Goal: Task Accomplishment & Management: Use online tool/utility

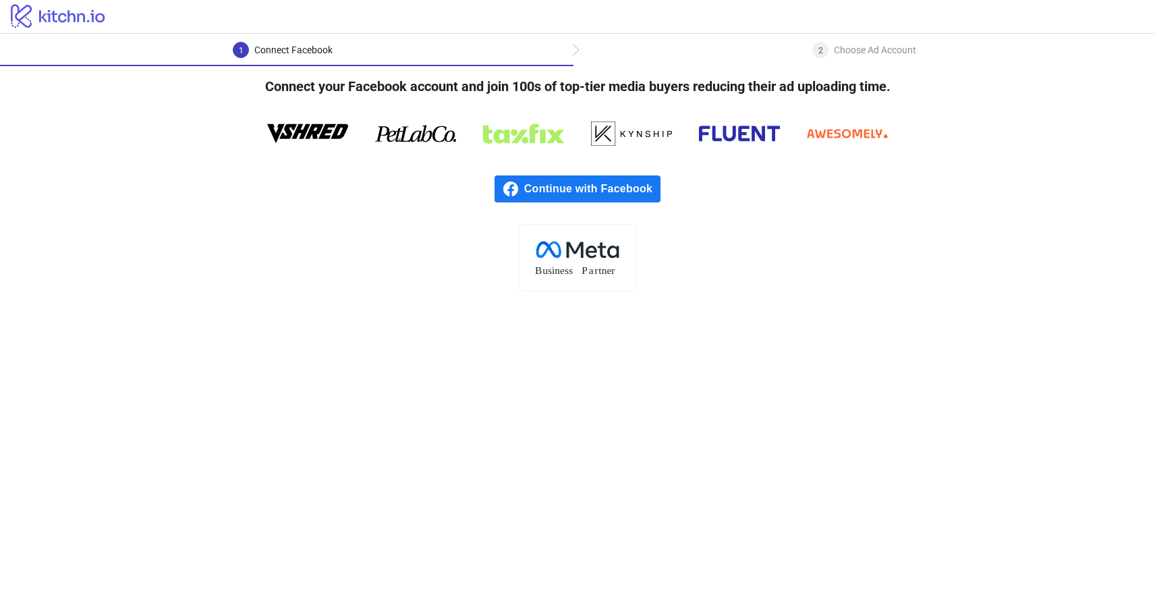
click at [396, 85] on h4 "Connect your Facebook account and join 100s of top-tier media buyers reducing t…" at bounding box center [577, 86] width 668 height 40
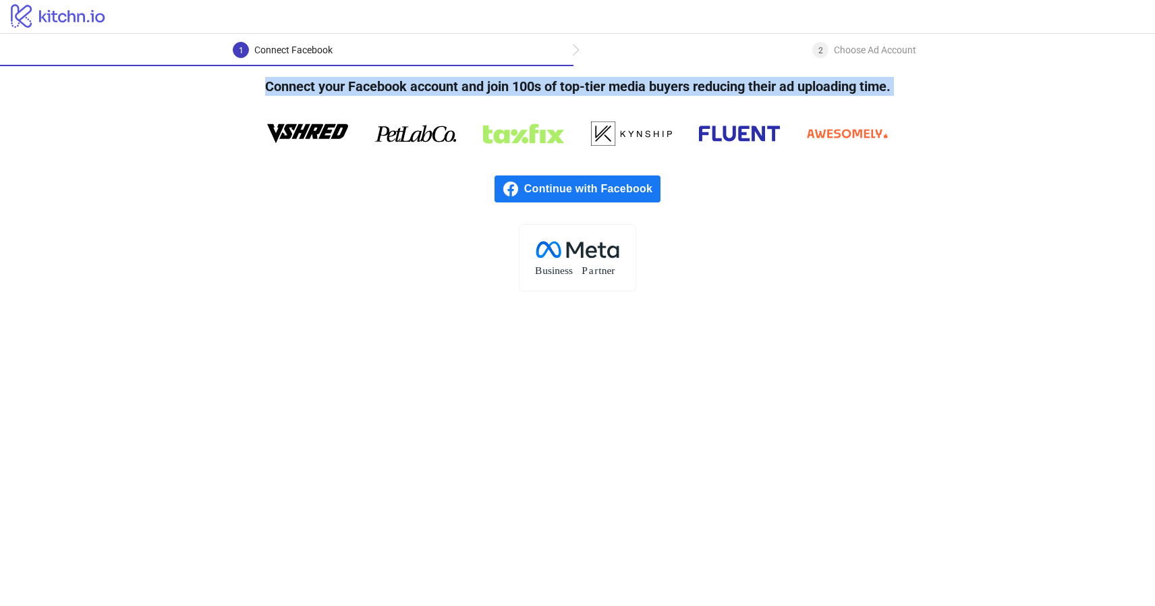
click at [374, 92] on h4 "Connect your Facebook account and join 100s of top-tier media buyers reducing t…" at bounding box center [577, 86] width 668 height 40
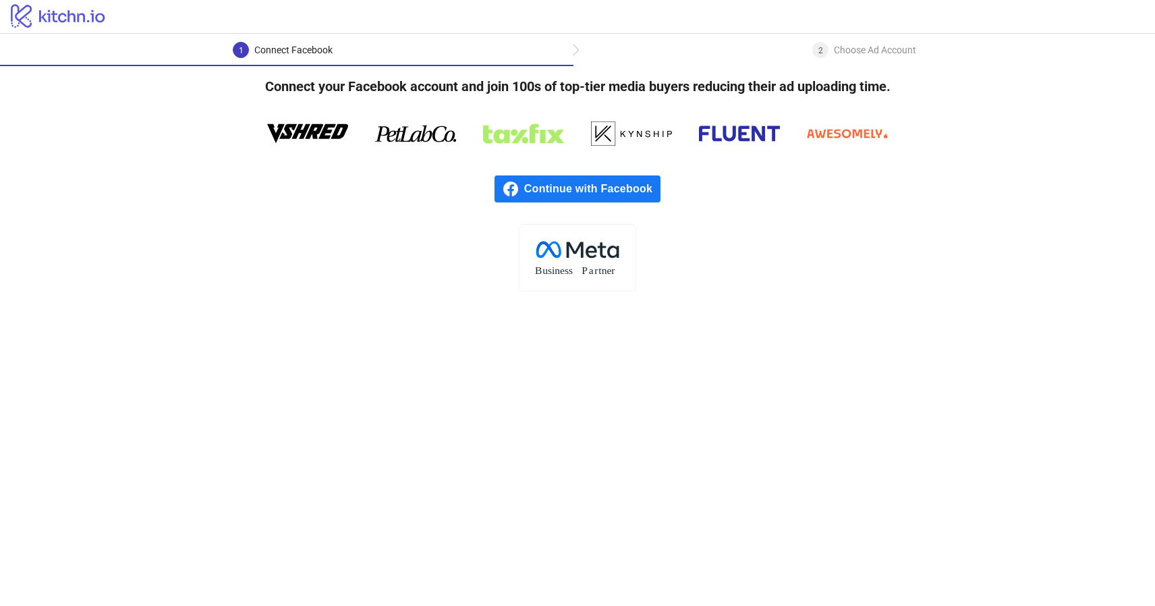
click at [374, 92] on h4 "Connect your Facebook account and join 100s of top-tier media buyers reducing t…" at bounding box center [577, 86] width 668 height 40
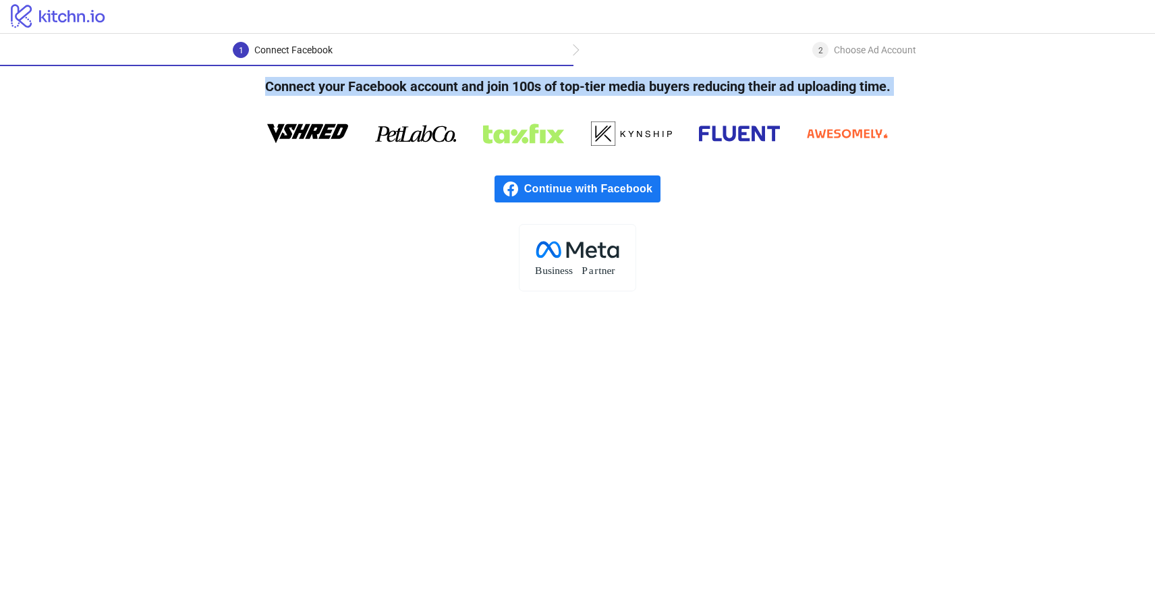
click at [420, 87] on h4 "Connect your Facebook account and join 100s of top-tier media buyers reducing t…" at bounding box center [577, 86] width 668 height 40
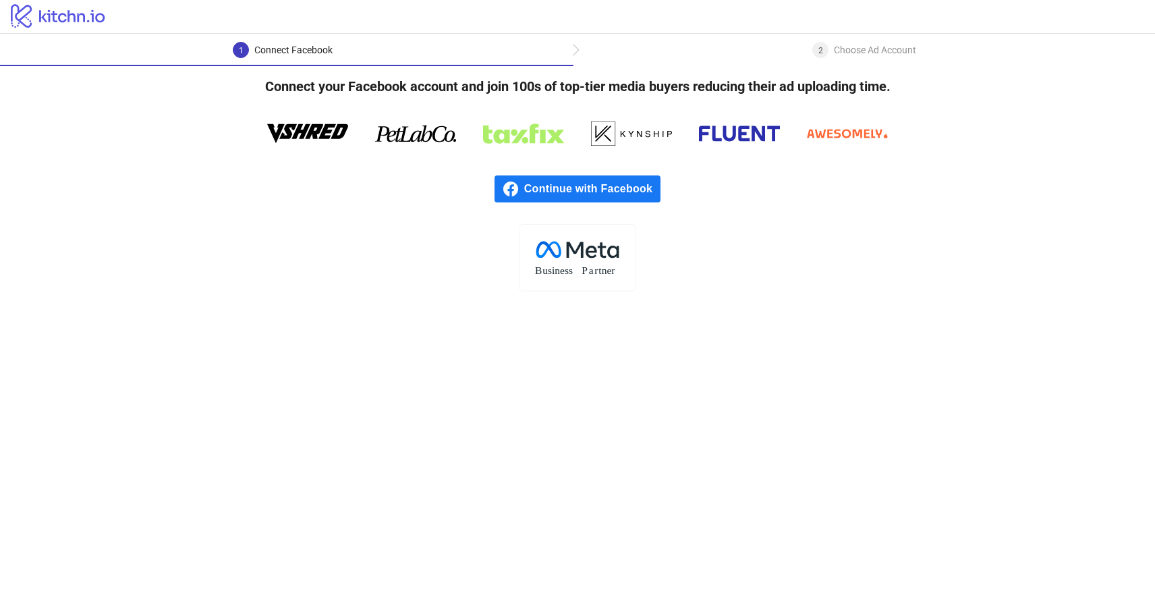
click at [420, 87] on h4 "Connect your Facebook account and join 100s of top-tier media buyers reducing t…" at bounding box center [577, 86] width 668 height 40
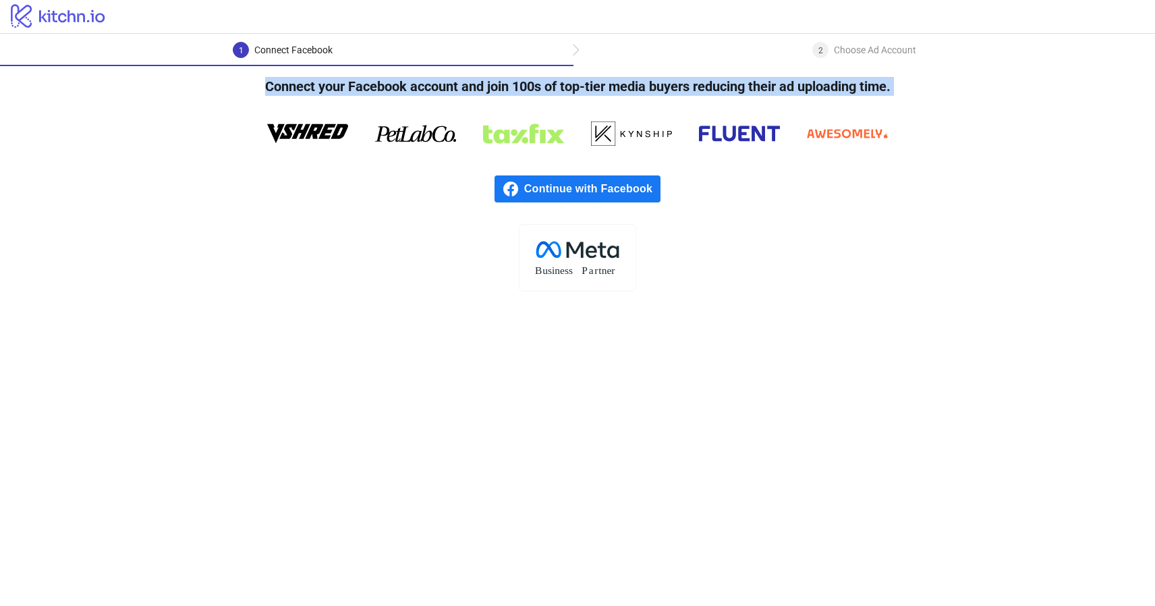
click at [421, 94] on h4 "Connect your Facebook account and join 100s of top-tier media buyers reducing t…" at bounding box center [577, 86] width 668 height 40
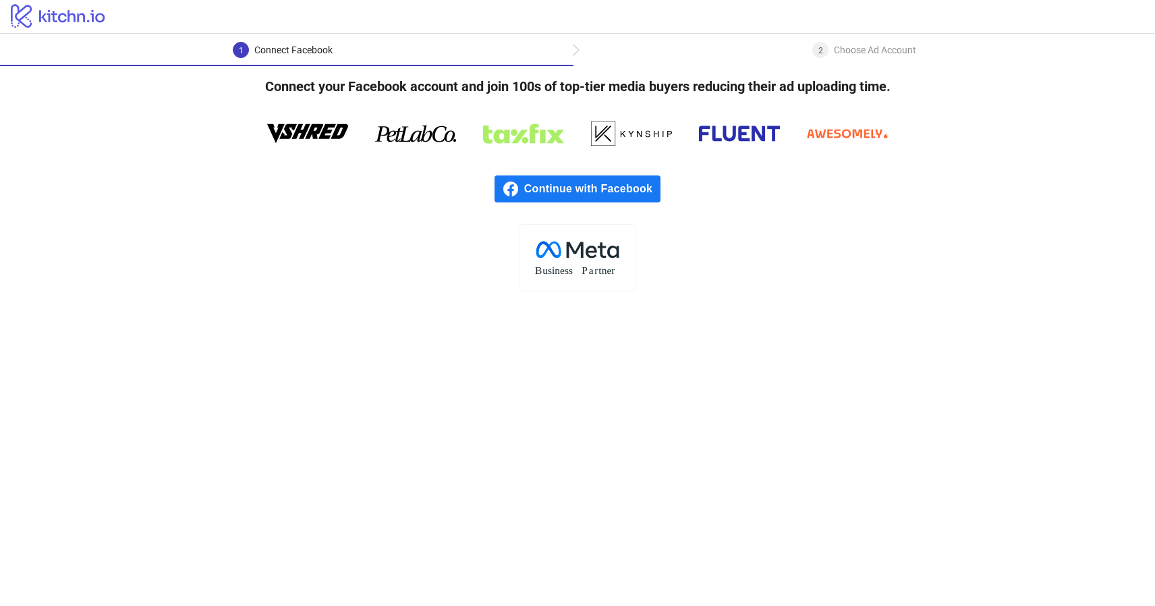
click at [421, 94] on h4 "Connect your Facebook account and join 100s of top-tier media buyers reducing t…" at bounding box center [577, 86] width 668 height 40
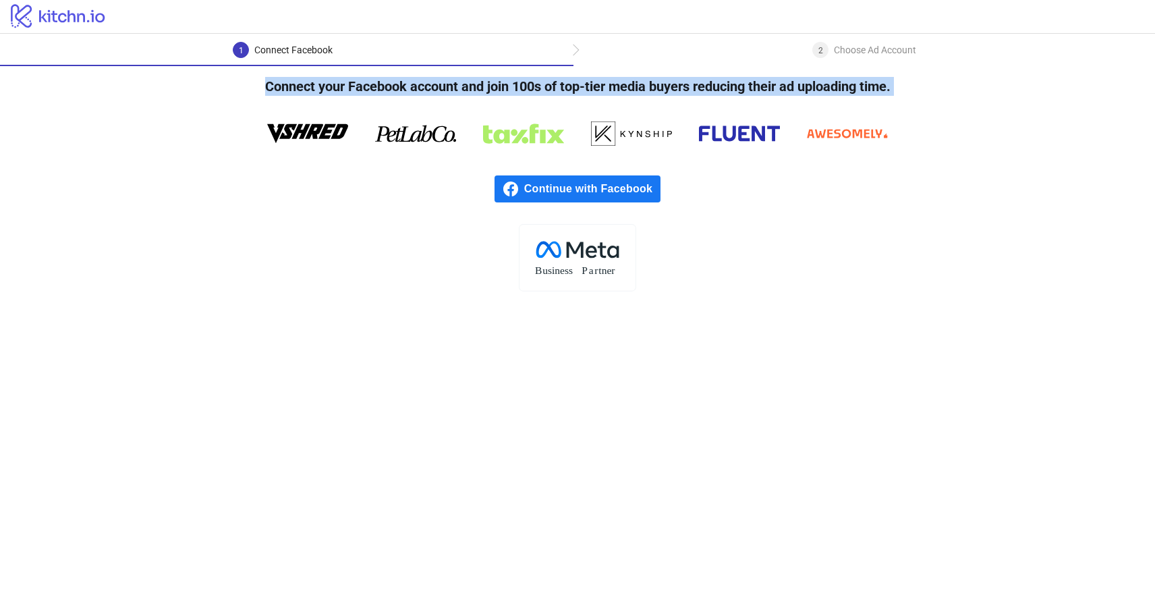
click at [421, 94] on h4 "Connect your Facebook account and join 100s of top-tier media buyers reducing t…" at bounding box center [577, 86] width 668 height 40
click at [455, 93] on h4 "Connect your Facebook account and join 100s of top-tier media buyers reducing t…" at bounding box center [577, 86] width 668 height 40
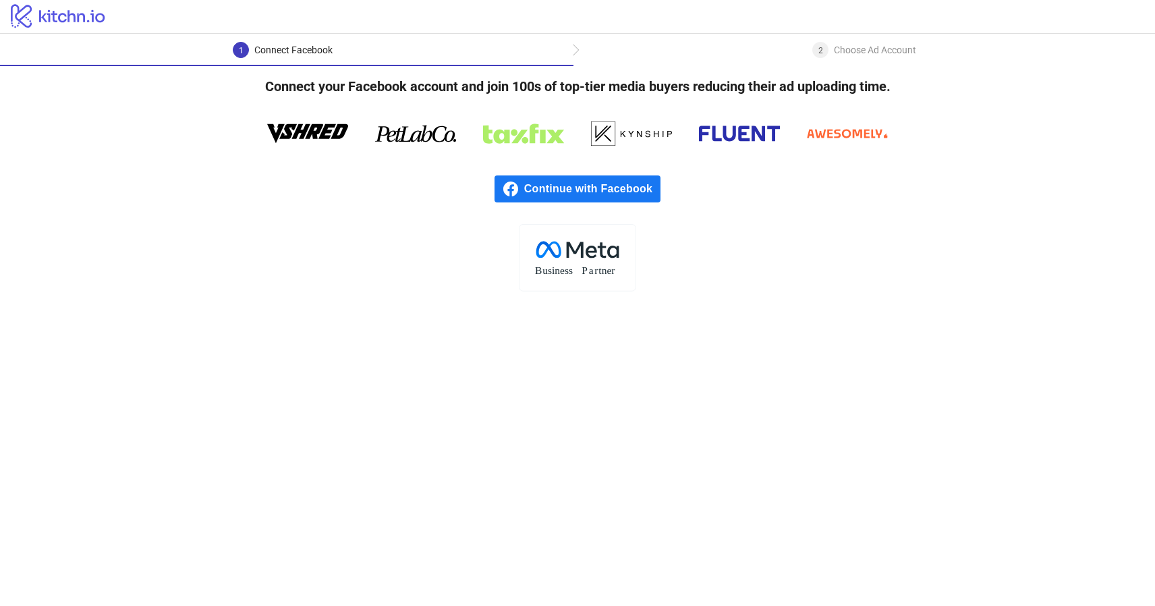
click at [455, 93] on h4 "Connect your Facebook account and join 100s of top-tier media buyers reducing t…" at bounding box center [577, 86] width 668 height 40
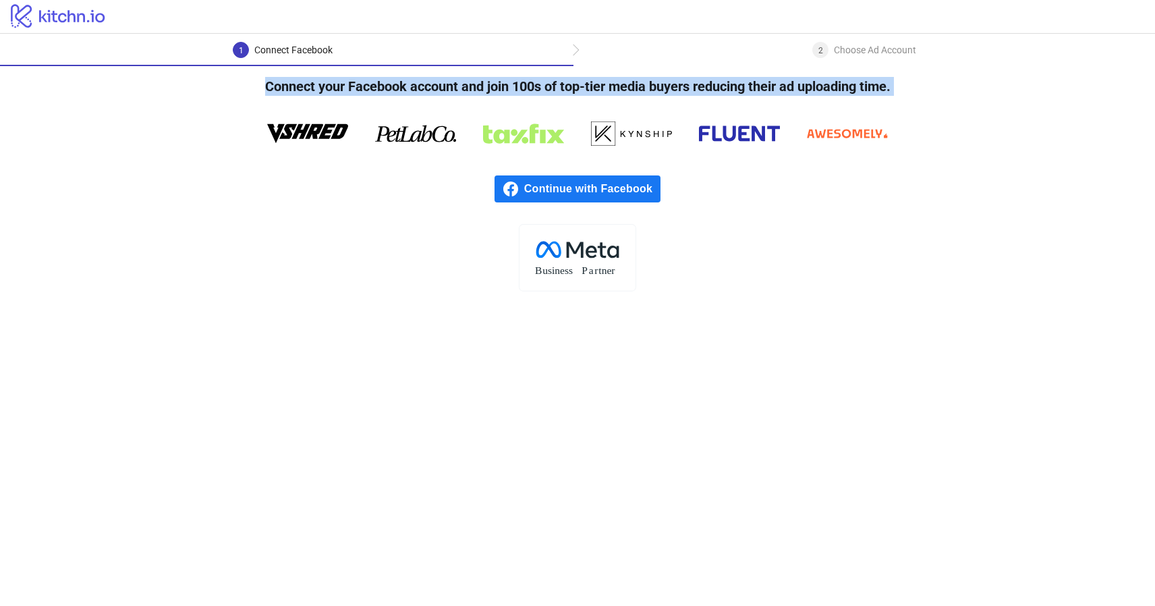
click at [481, 94] on h4 "Connect your Facebook account and join 100s of top-tier media buyers reducing t…" at bounding box center [577, 86] width 668 height 40
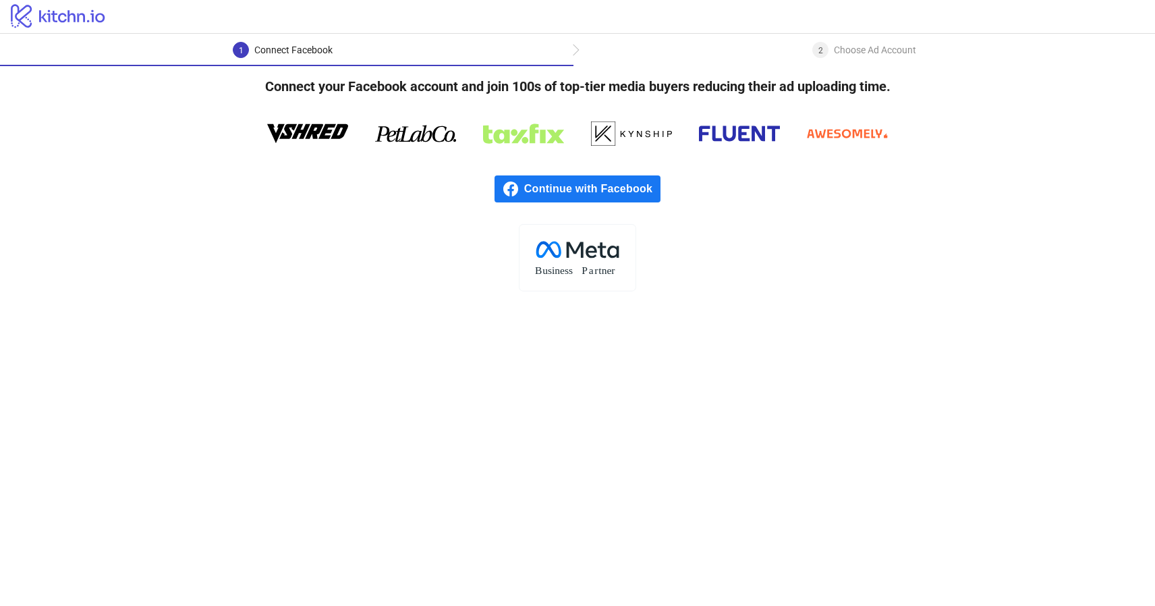
click at [571, 192] on span "Continue with Facebook" at bounding box center [592, 188] width 136 height 27
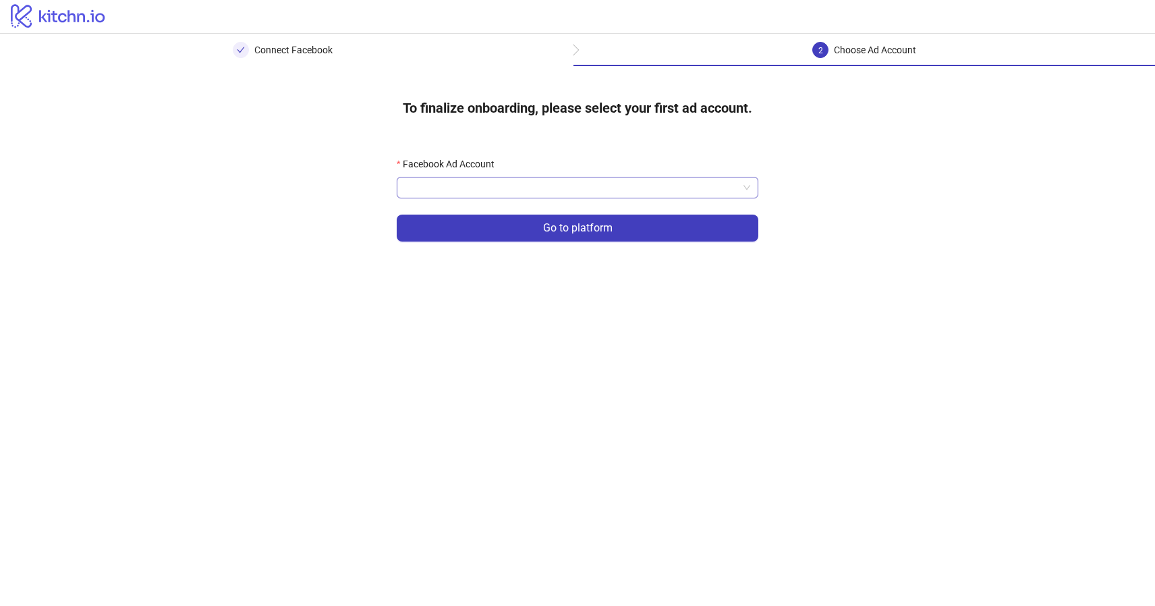
click at [577, 181] on input "Facebook Ad Account" at bounding box center [571, 187] width 333 height 20
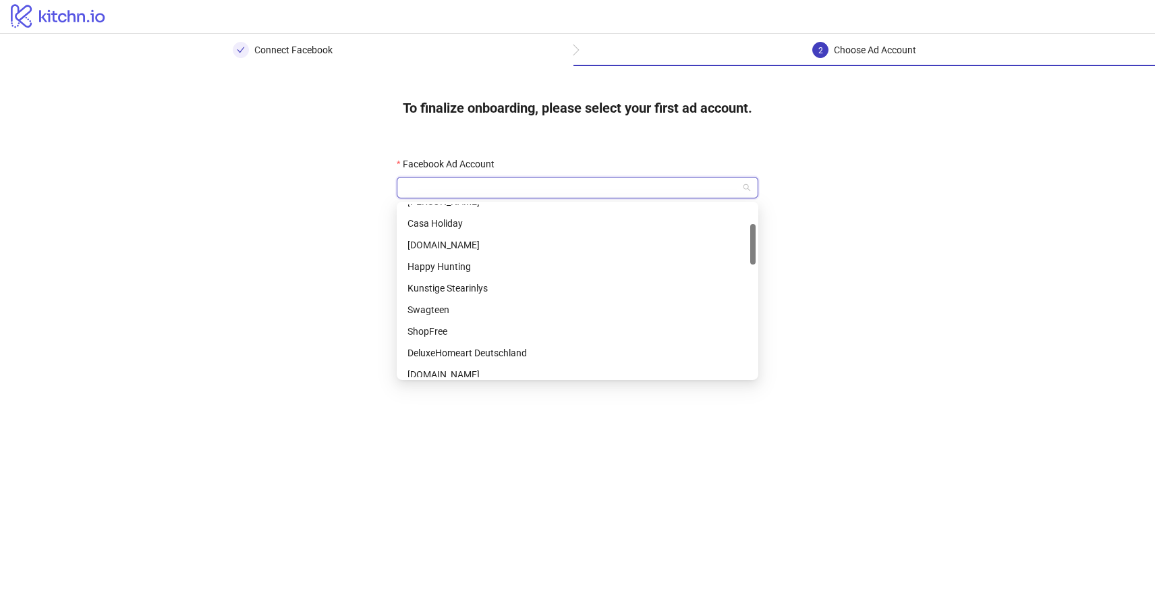
scroll to position [103, 0]
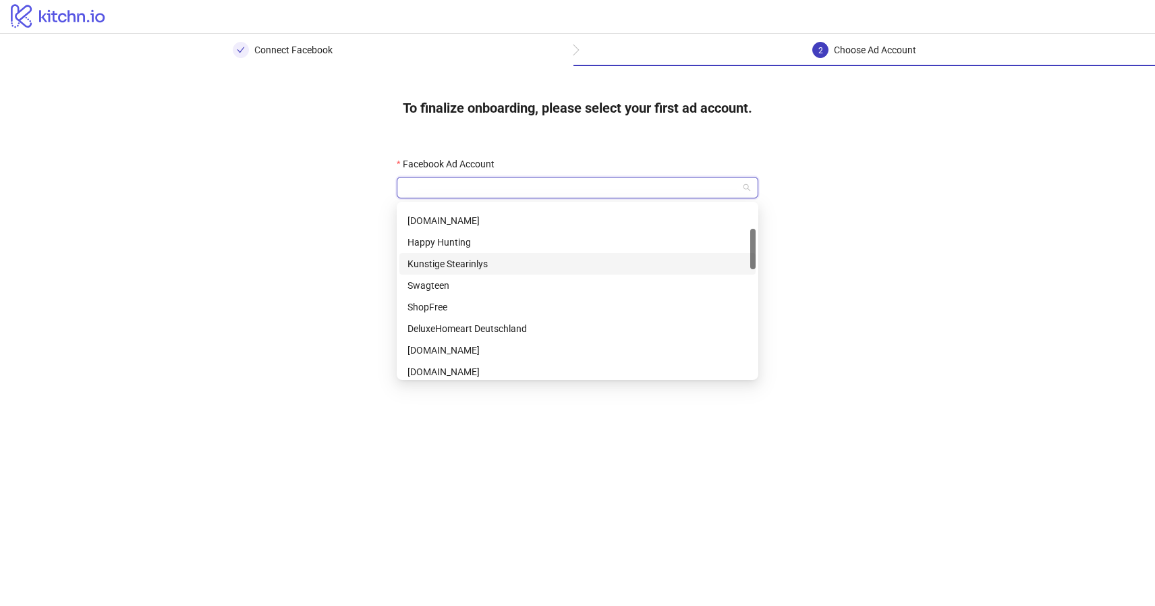
click at [519, 265] on div "Kunstige Stearinlys" at bounding box center [577, 263] width 340 height 15
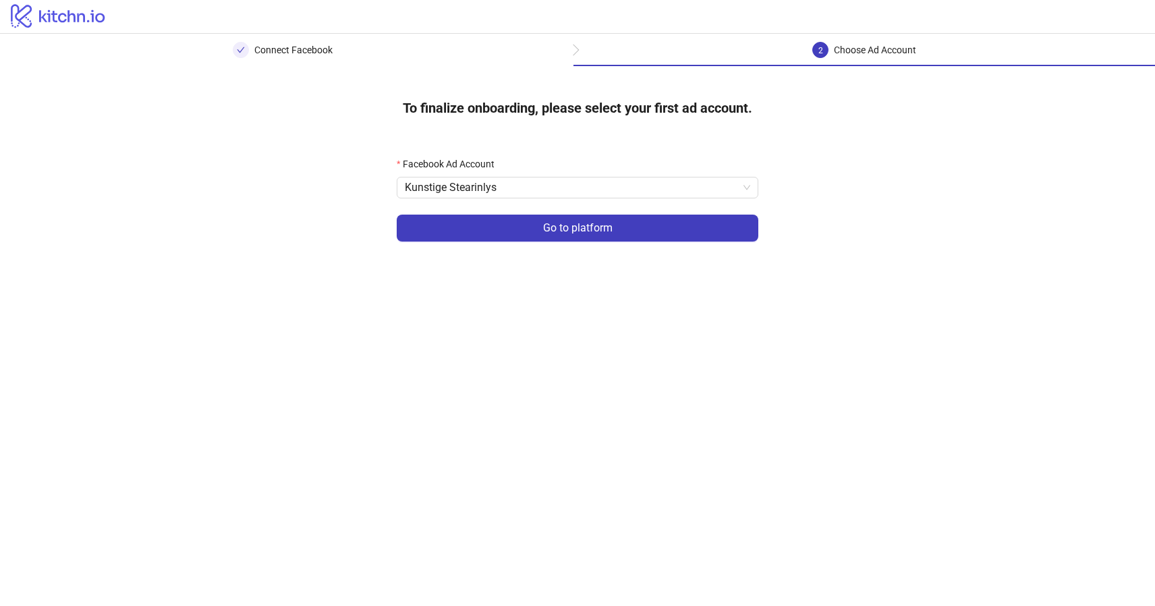
click at [529, 292] on main "Connect Facebook 2 Choose Ad Account To finalize onboarding, please select your…" at bounding box center [577, 320] width 1155 height 572
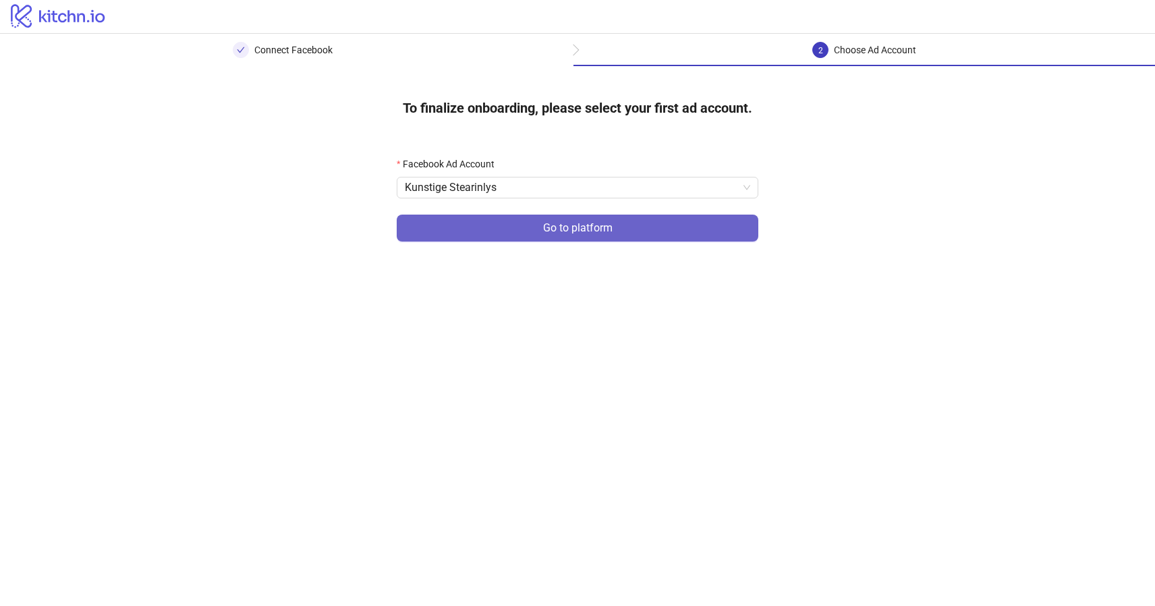
click at [577, 235] on button "Go to platform" at bounding box center [578, 227] width 362 height 27
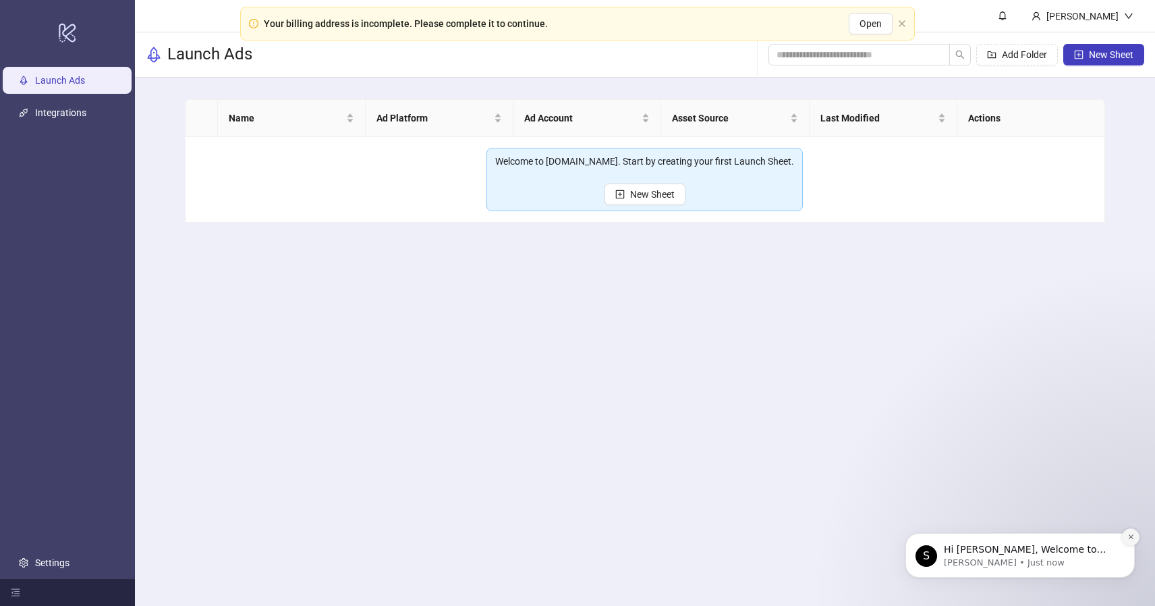
click at [1132, 536] on icon "Dismiss notification" at bounding box center [1130, 536] width 7 height 7
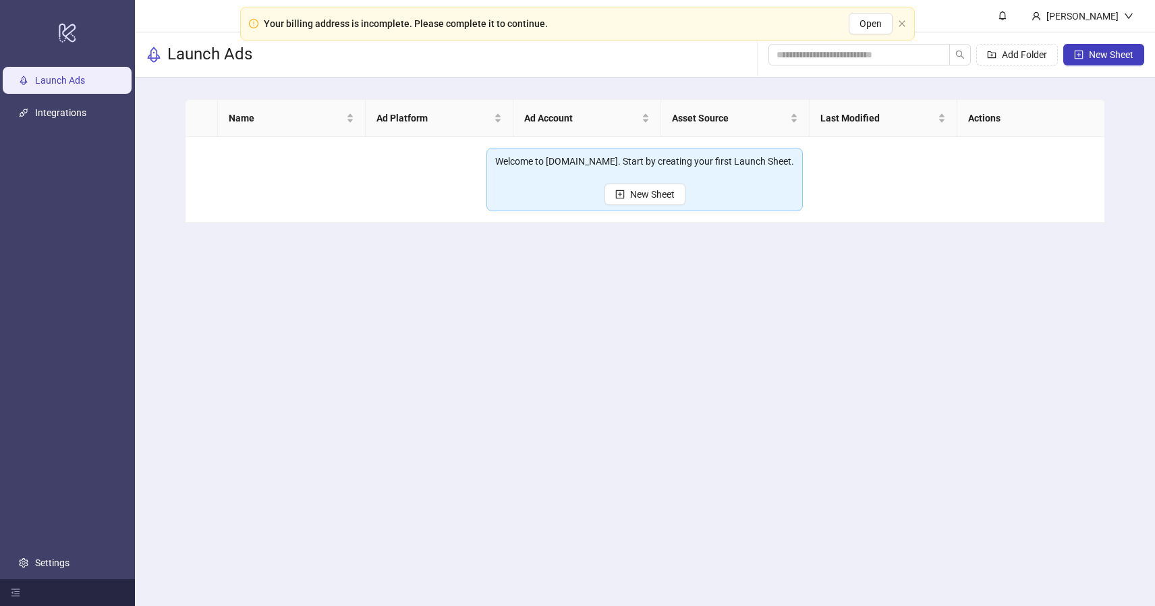
click at [393, 25] on div "Your billing address is incomplete. Please complete it to continue." at bounding box center [406, 23] width 284 height 15
click at [513, 24] on div "Your billing address is incomplete. Please complete it to continue." at bounding box center [406, 23] width 284 height 15
click at [903, 25] on icon "close" at bounding box center [901, 23] width 6 height 6
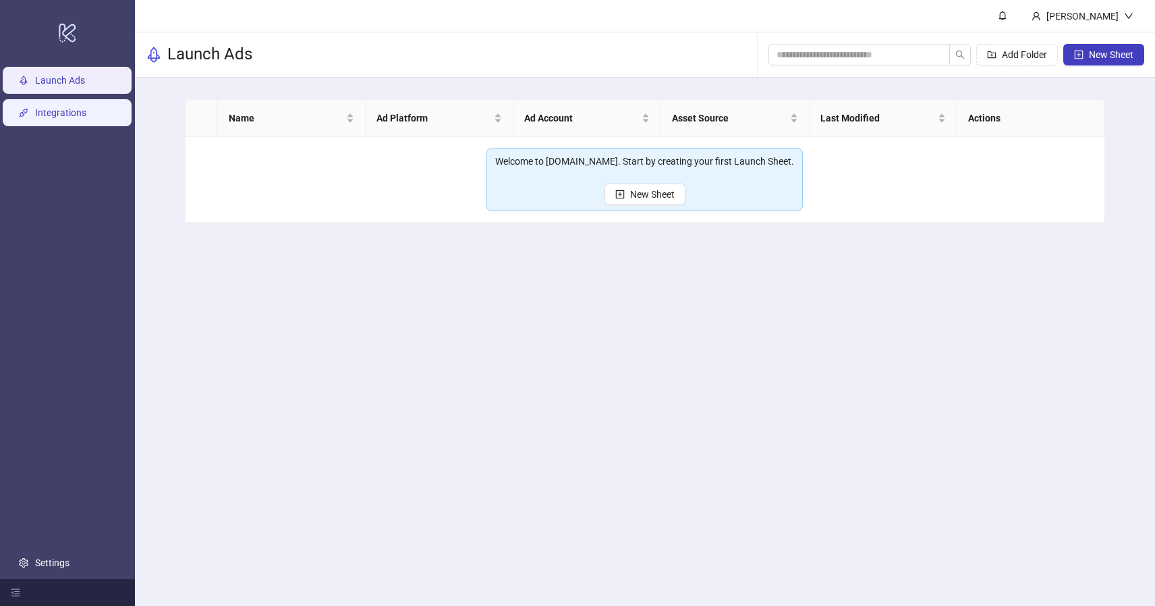
click at [47, 113] on link "Integrations" at bounding box center [60, 112] width 51 height 11
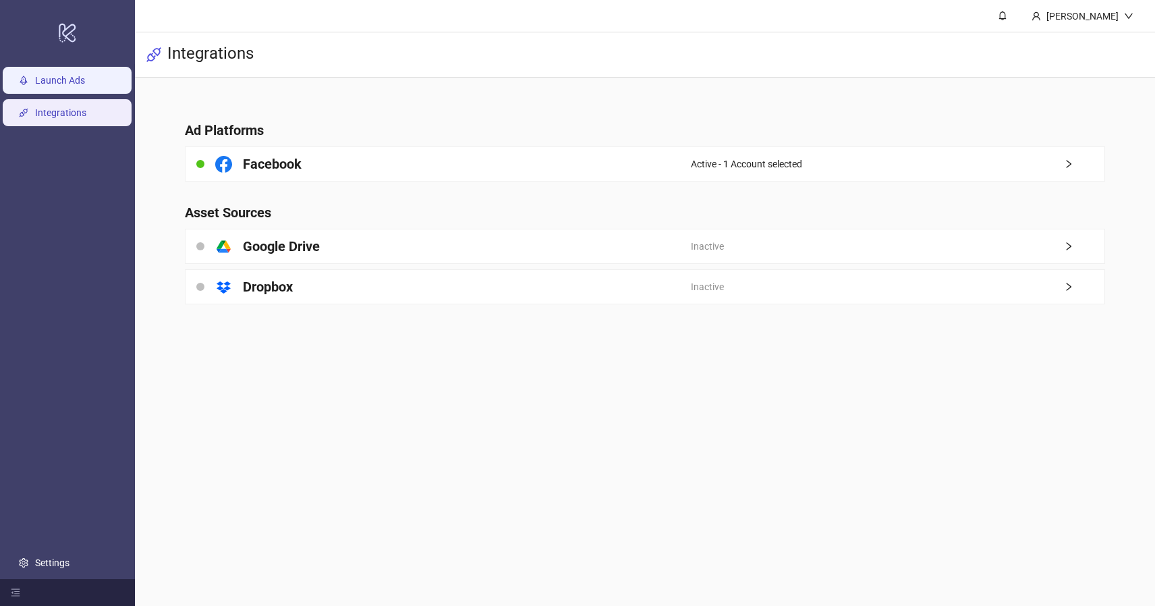
click at [57, 86] on link "Launch Ads" at bounding box center [60, 80] width 50 height 11
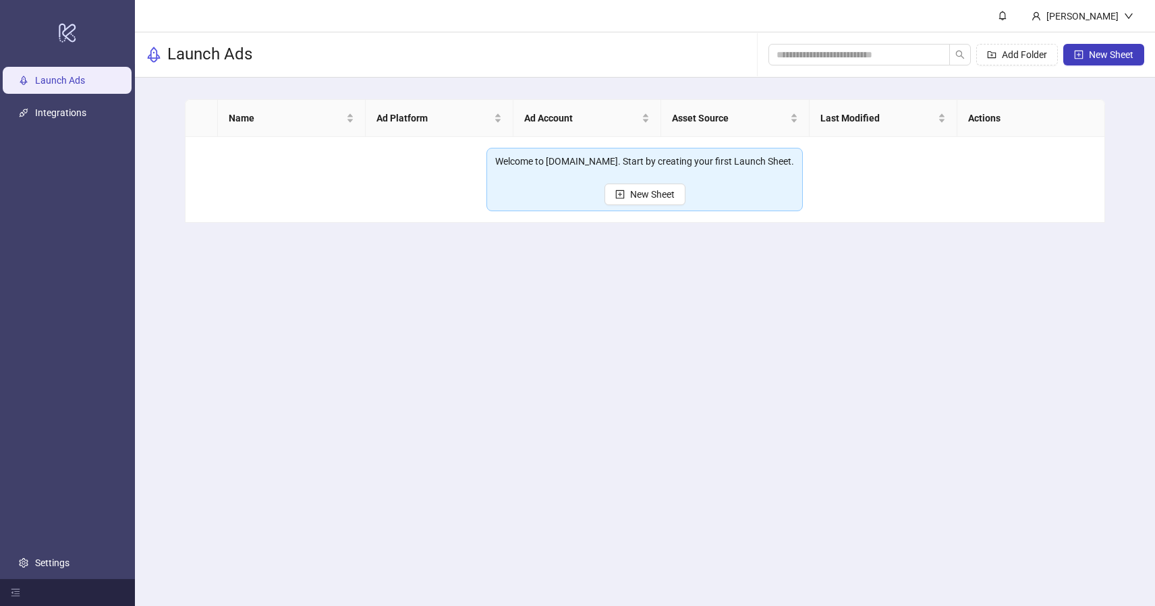
click at [256, 337] on main "[PERSON_NAME] Launch Ads Add Folder New Sheet Name Ad Platform Ad Account Asset…" at bounding box center [645, 303] width 1020 height 606
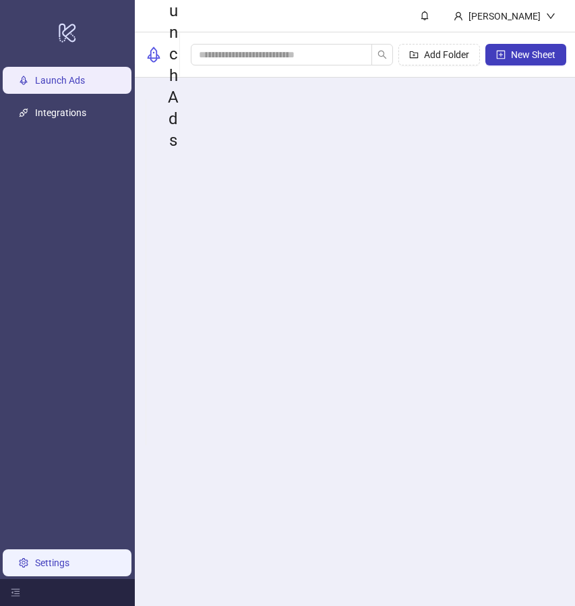
click at [51, 558] on link "Settings" at bounding box center [52, 562] width 34 height 11
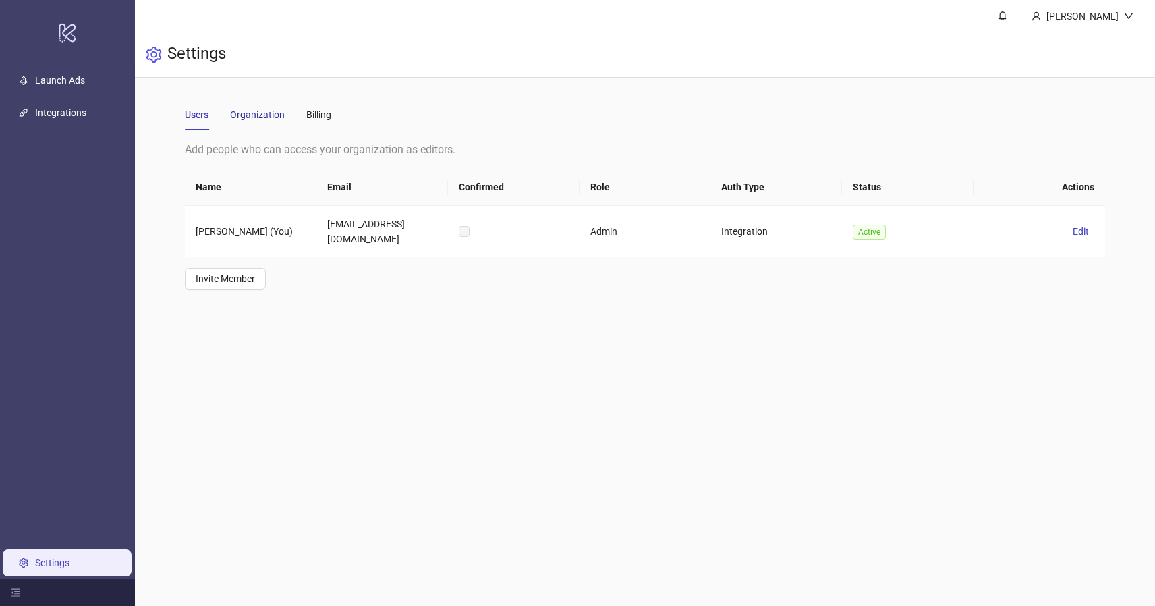
click at [250, 117] on div "Organization" at bounding box center [257, 114] width 55 height 15
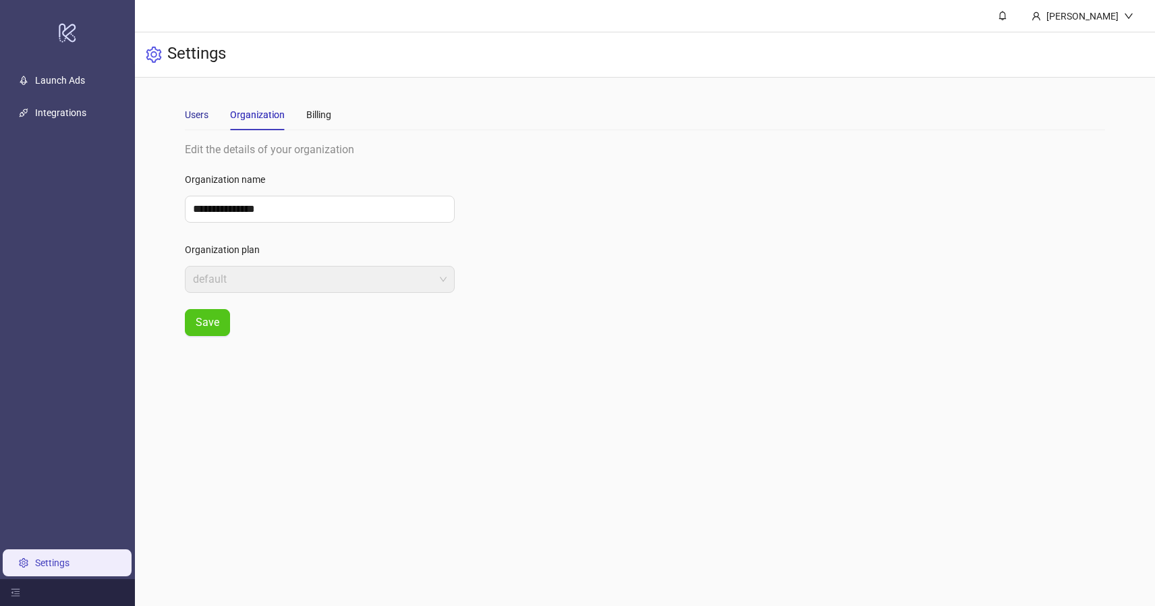
click at [201, 120] on div "Users" at bounding box center [197, 114] width 24 height 15
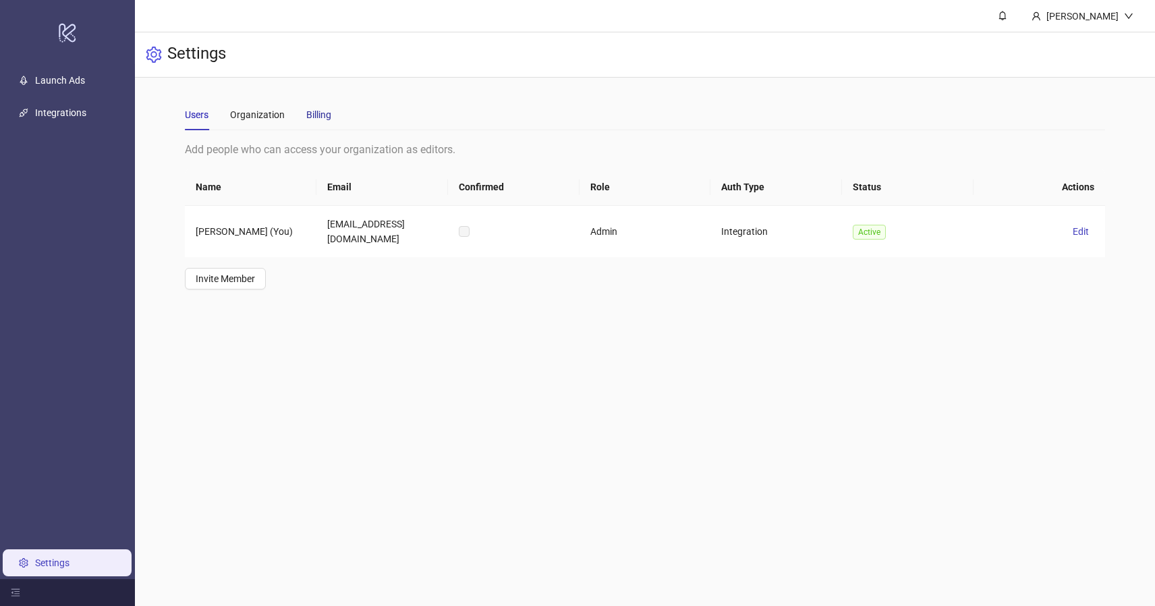
click at [306, 120] on div "Billing" at bounding box center [318, 114] width 25 height 15
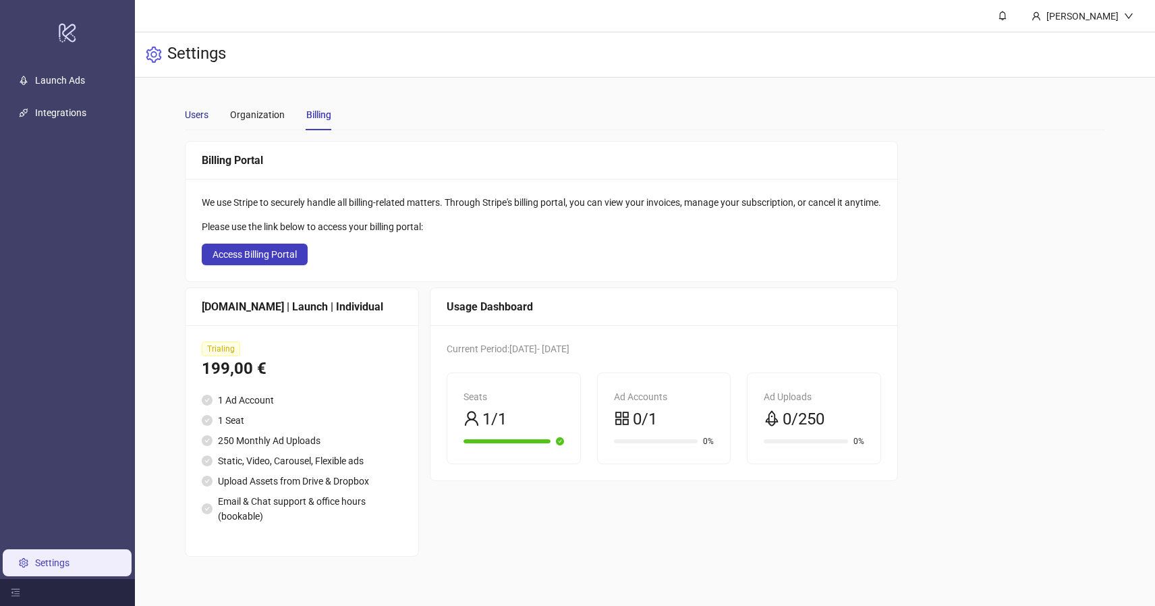
click at [203, 120] on div "Users" at bounding box center [197, 114] width 24 height 15
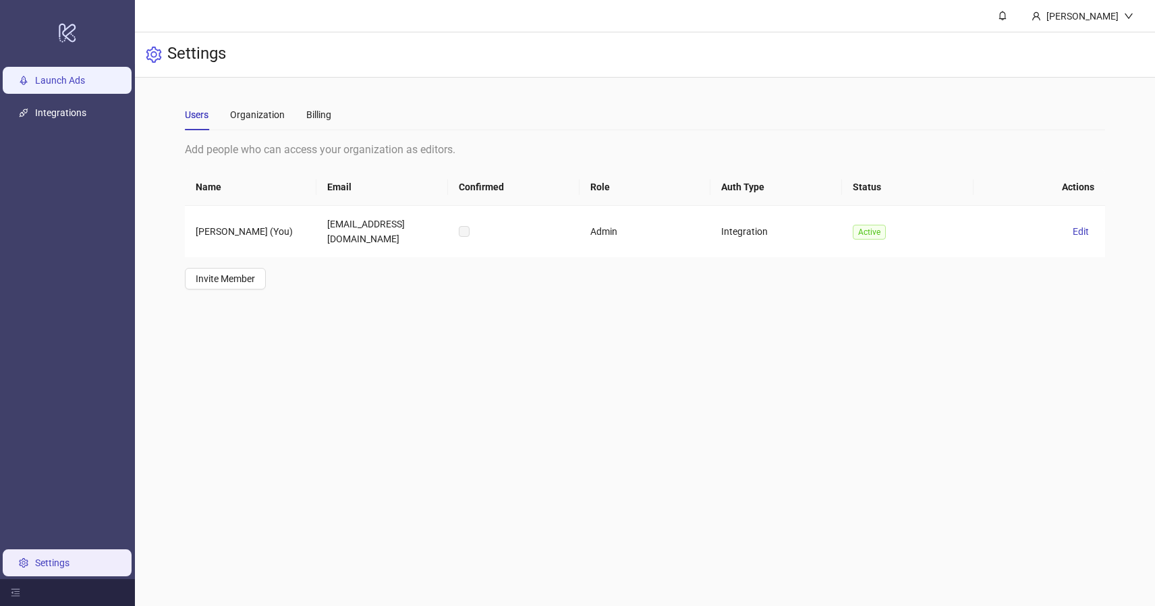
click at [57, 75] on link "Launch Ads" at bounding box center [60, 80] width 50 height 11
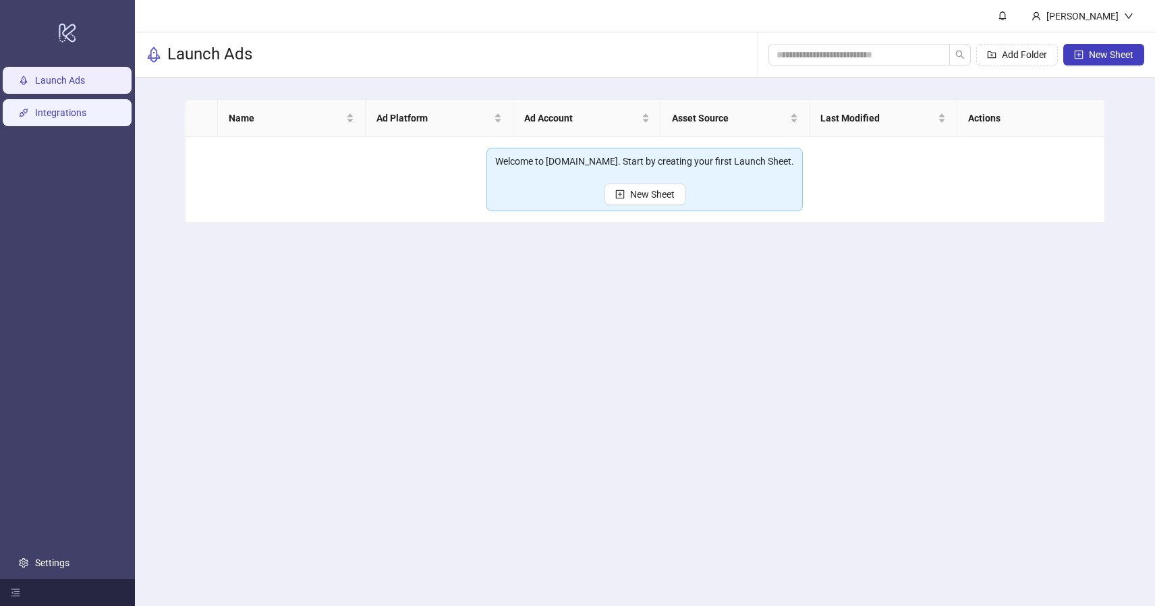
click at [59, 107] on link "Integrations" at bounding box center [60, 112] width 51 height 11
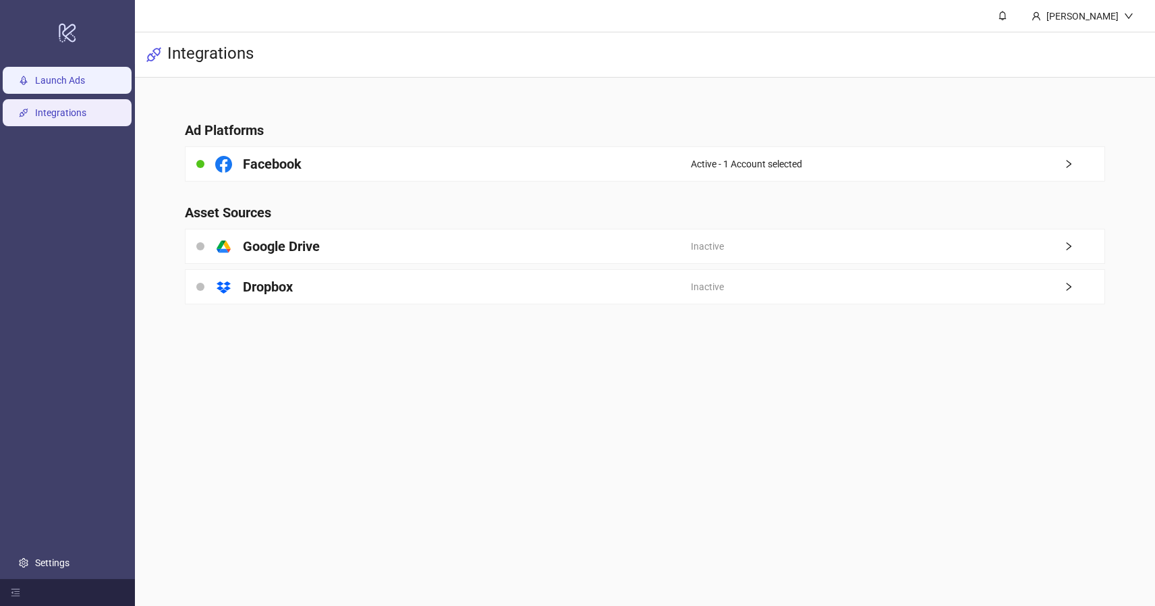
click at [69, 80] on link "Launch Ads" at bounding box center [60, 80] width 50 height 11
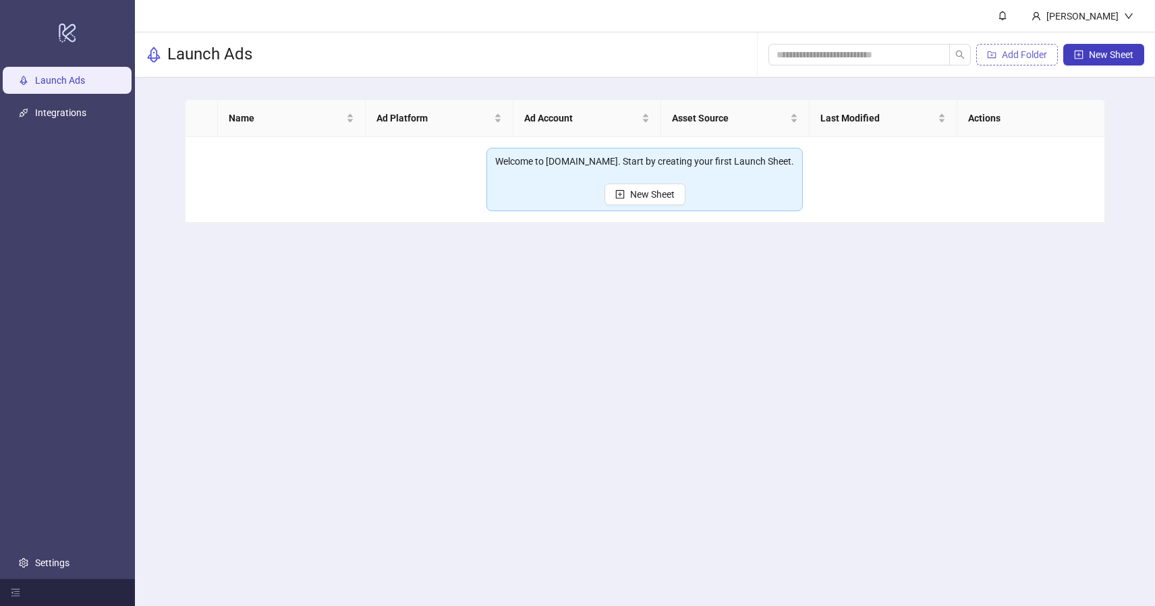
click at [1008, 54] on span "Add Folder" at bounding box center [1024, 54] width 45 height 11
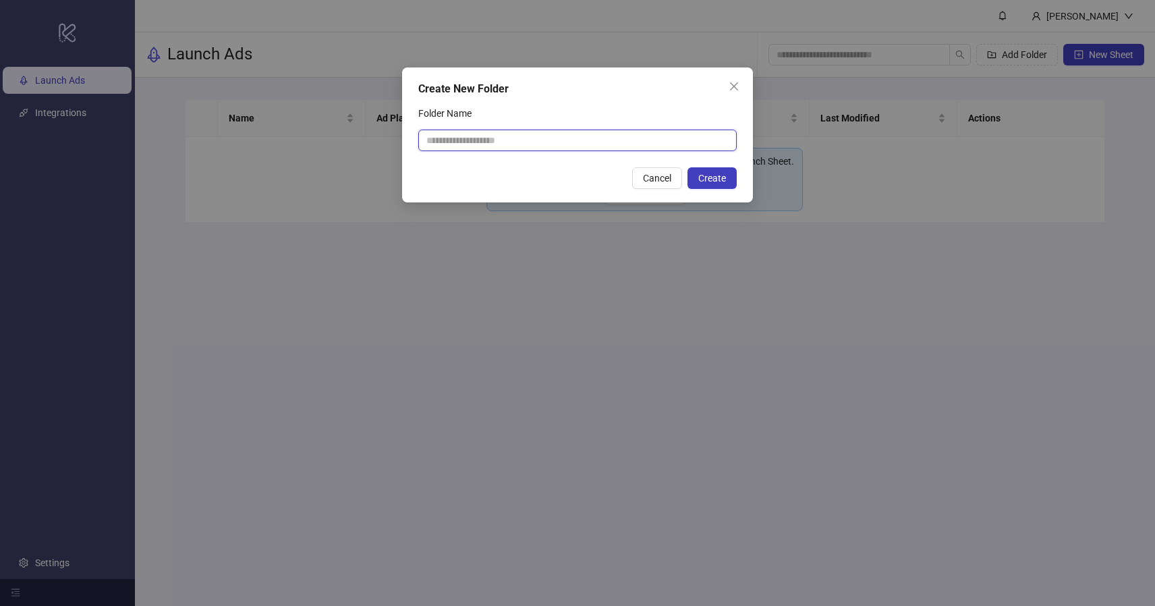
click at [449, 142] on input "Folder Name" at bounding box center [577, 140] width 318 height 22
type input "****"
click at [706, 181] on span "Create" at bounding box center [712, 178] width 28 height 11
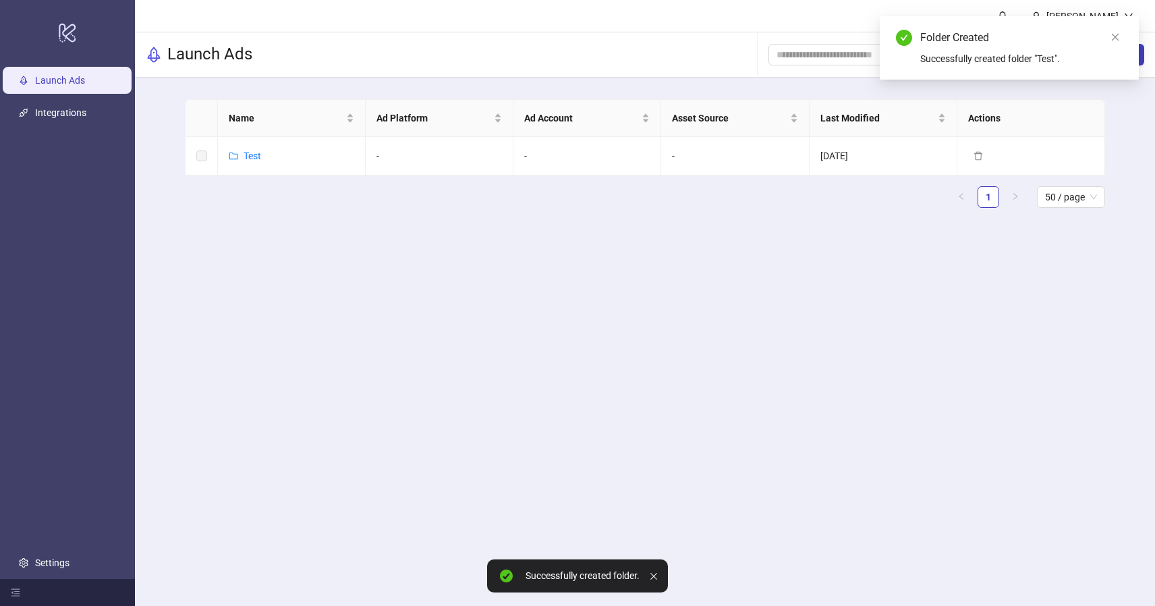
click at [350, 216] on div "Name Ad Platform Ad Account Asset Source Last Modified Actions Test - - - [DATE…" at bounding box center [645, 158] width 920 height 119
click at [503, 224] on main "Name Ad Platform Ad Account Asset Source Last Modified Actions Test - - - [DATE…" at bounding box center [645, 159] width 942 height 163
click at [248, 157] on link "Test" at bounding box center [252, 155] width 18 height 11
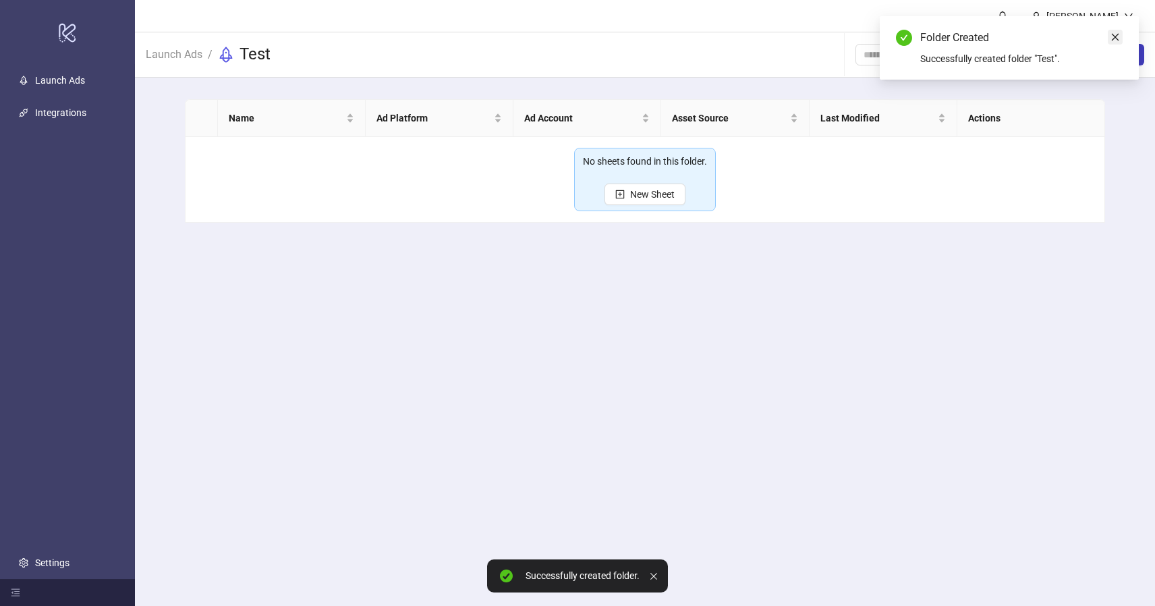
click at [1115, 36] on icon "close" at bounding box center [1115, 37] width 7 height 7
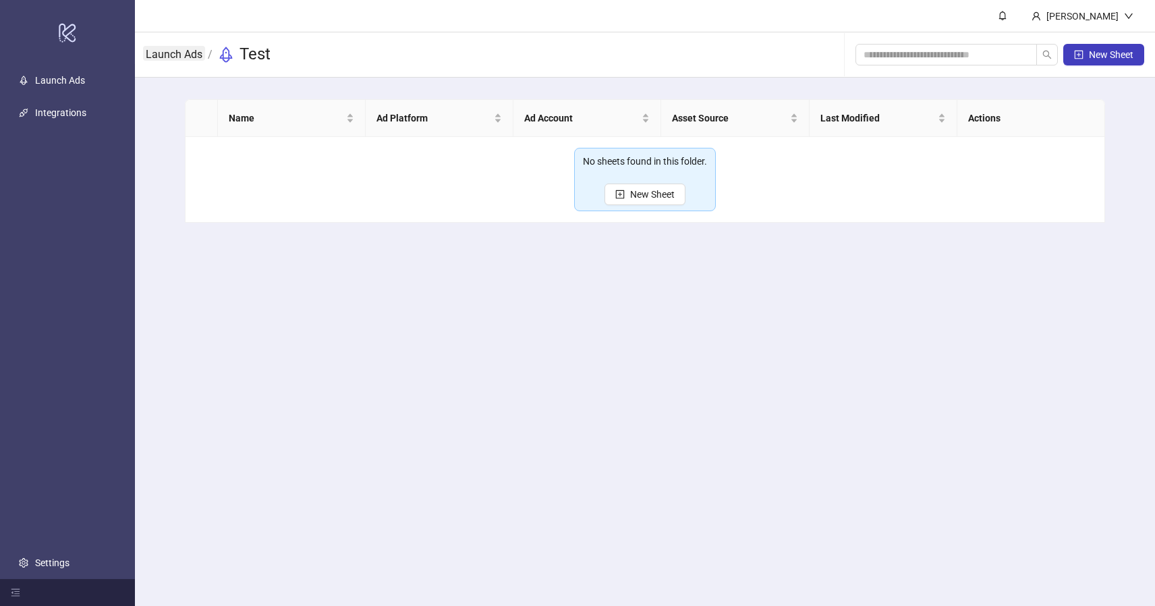
click at [170, 57] on link "Launch Ads" at bounding box center [174, 53] width 62 height 15
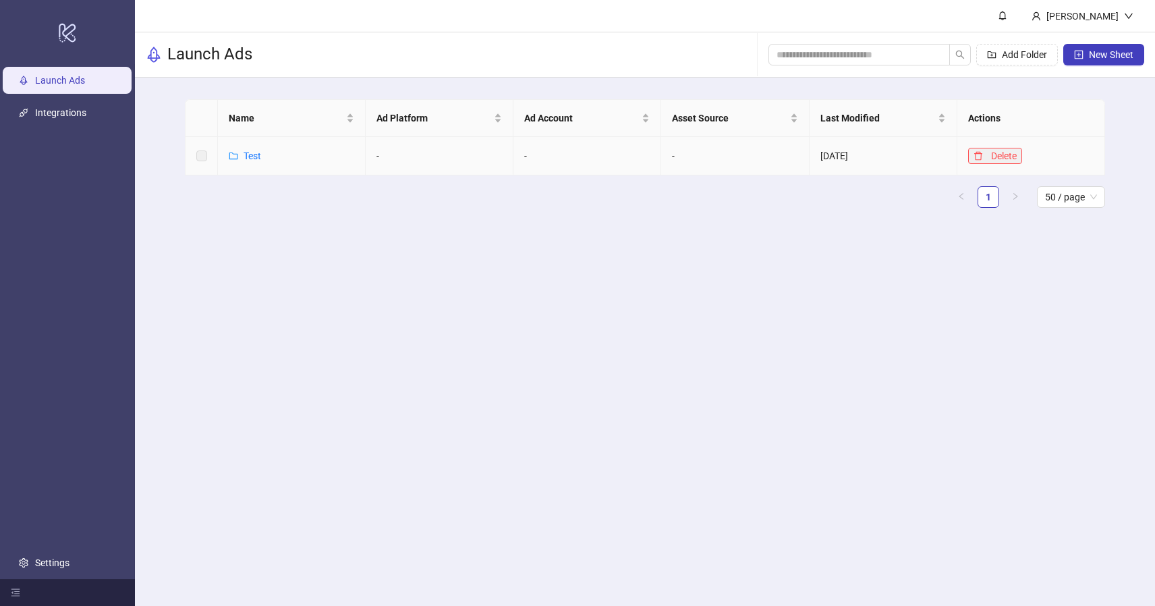
click at [978, 157] on icon "delete" at bounding box center [977, 155] width 9 height 9
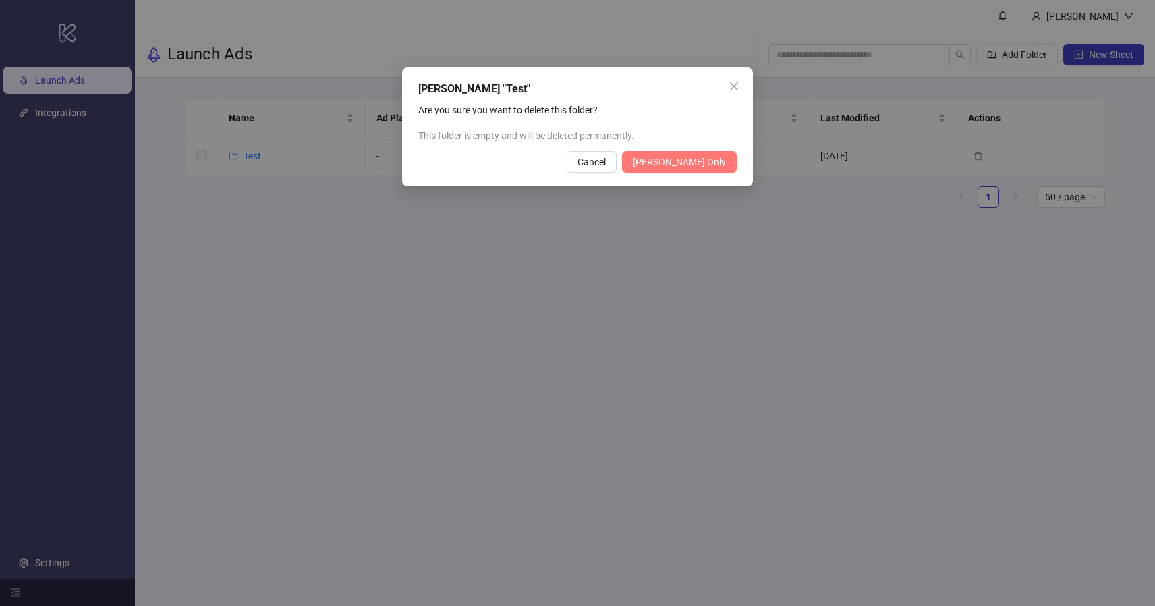
click at [674, 171] on button "[PERSON_NAME] Only" at bounding box center [679, 162] width 115 height 22
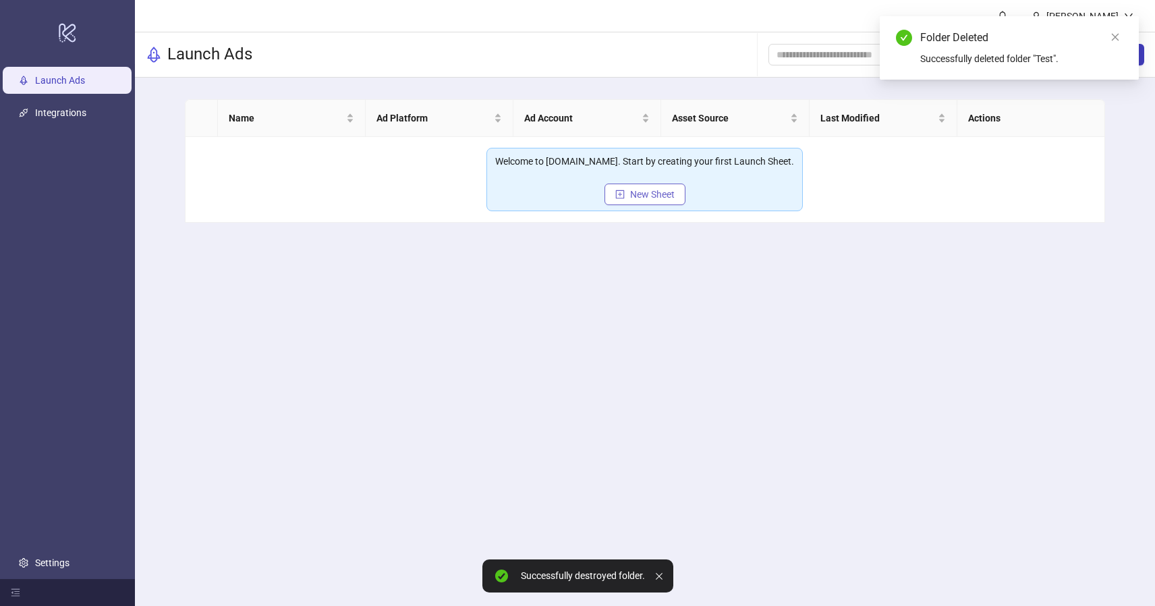
click at [666, 187] on button "New Sheet" at bounding box center [644, 194] width 81 height 22
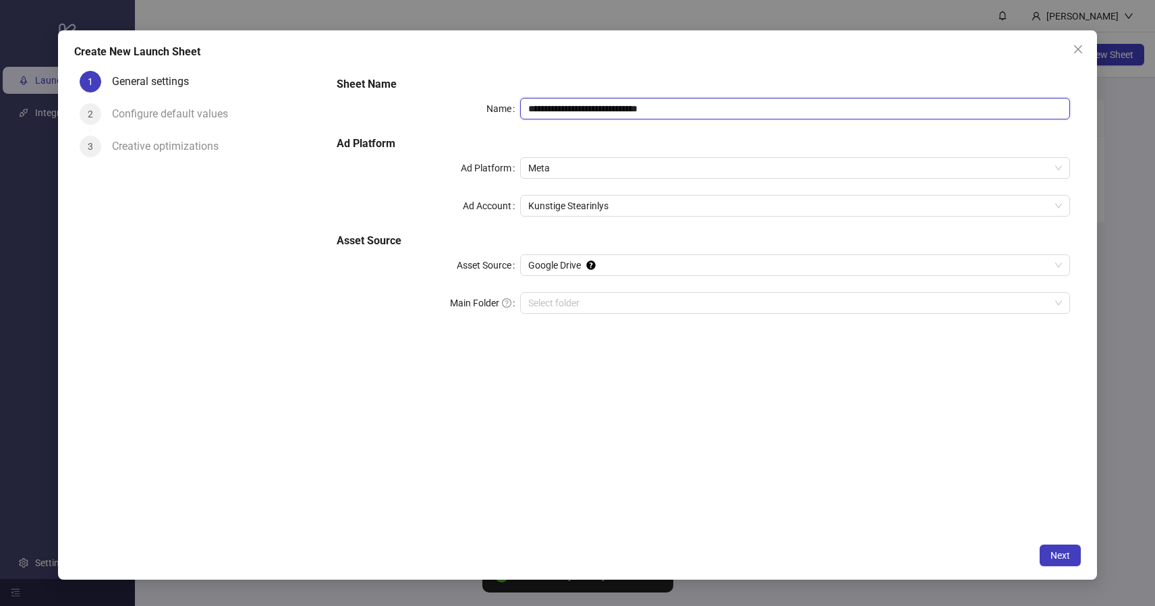
click at [675, 102] on input "**********" at bounding box center [795, 109] width 550 height 22
click at [695, 109] on input "**********" at bounding box center [795, 109] width 550 height 22
click at [598, 167] on span "Meta" at bounding box center [795, 168] width 534 height 20
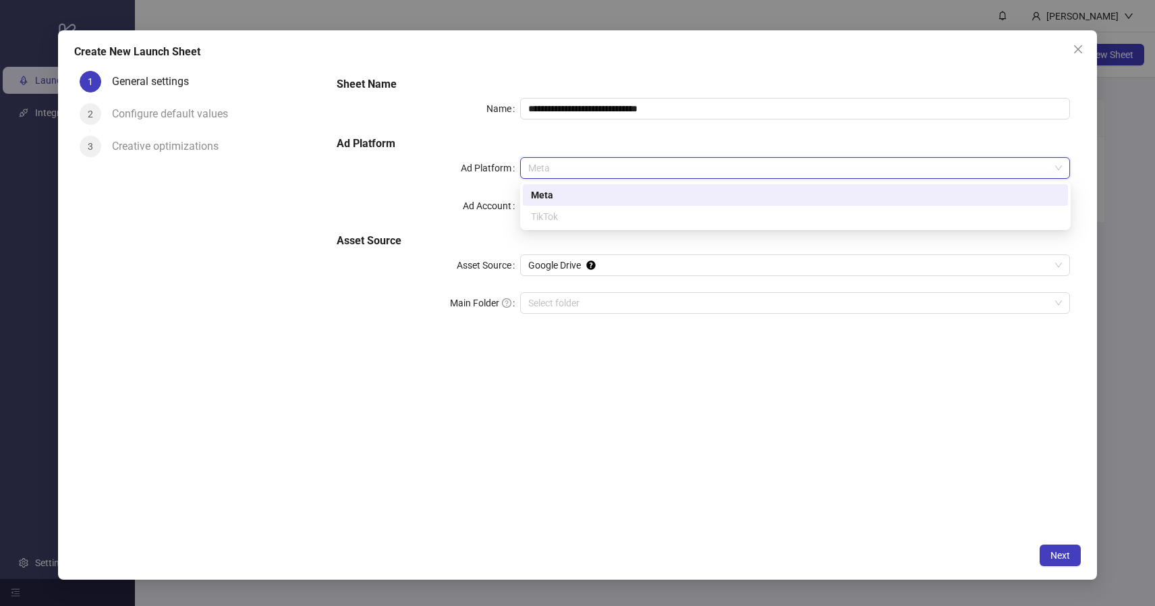
click at [598, 167] on span "Meta" at bounding box center [795, 168] width 534 height 20
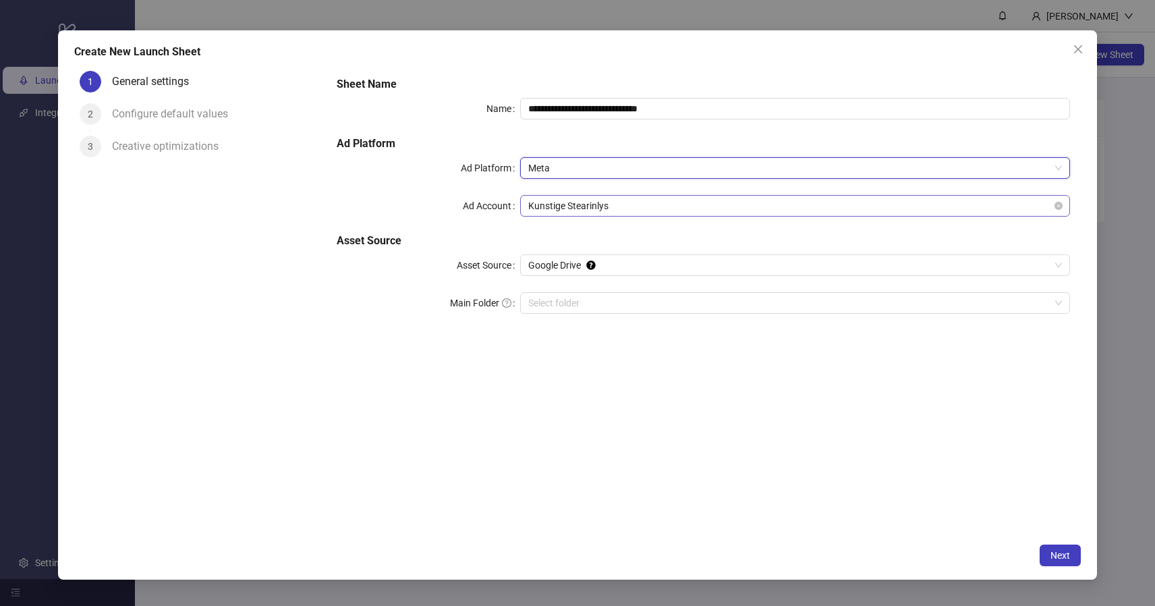
click at [620, 209] on span "Kunstige Stearinlys" at bounding box center [795, 206] width 534 height 20
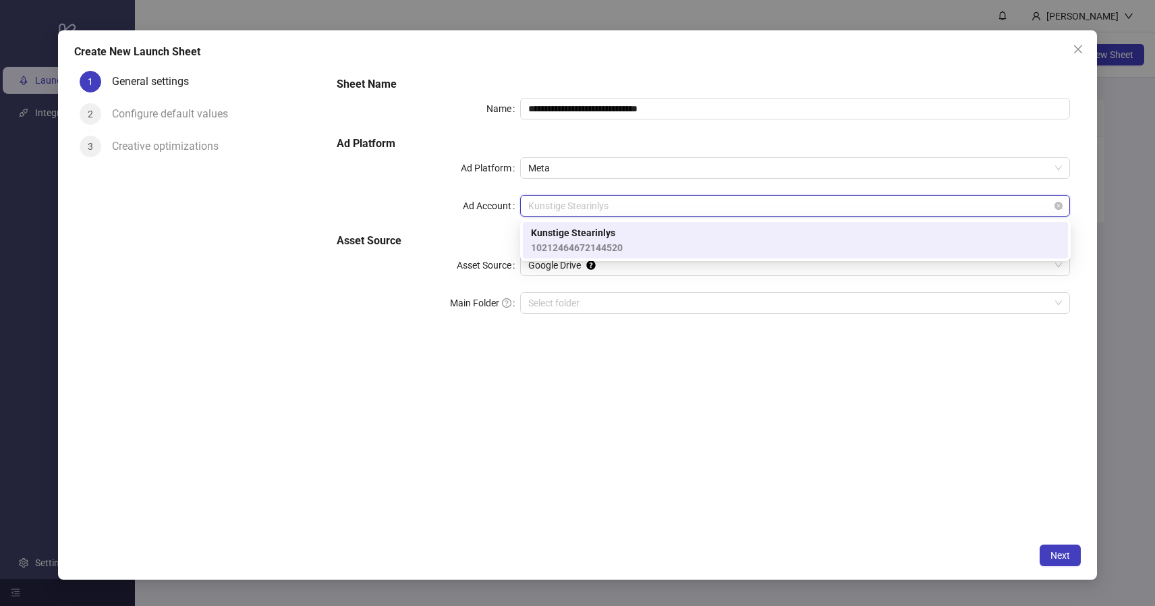
click at [620, 209] on span "Kunstige Stearinlys" at bounding box center [795, 206] width 534 height 20
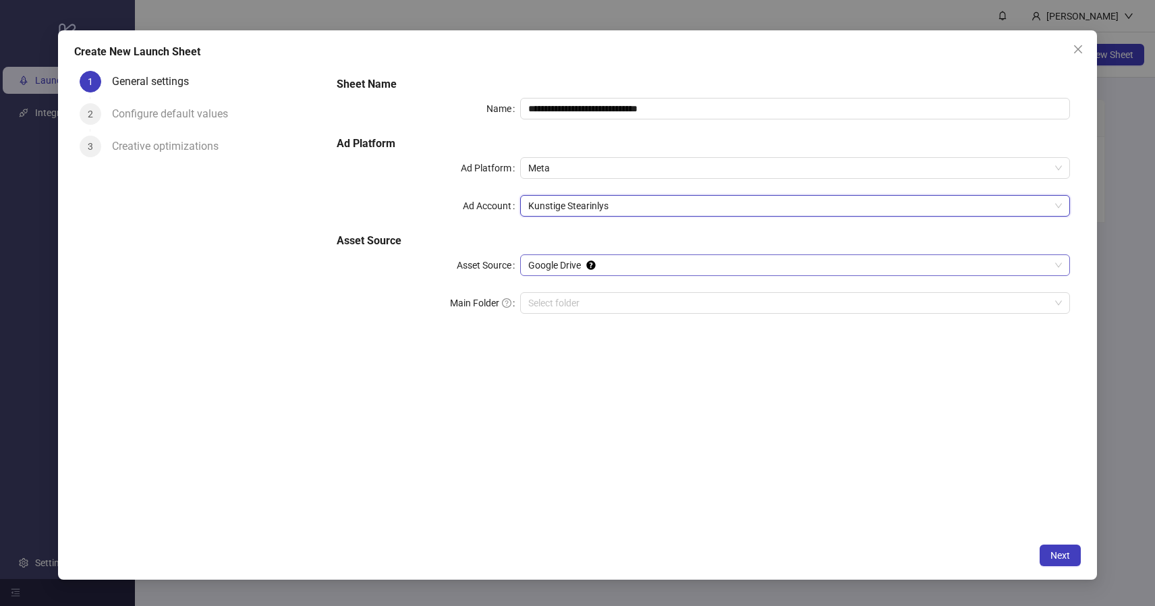
click at [620, 270] on span "Google Drive" at bounding box center [795, 265] width 534 height 20
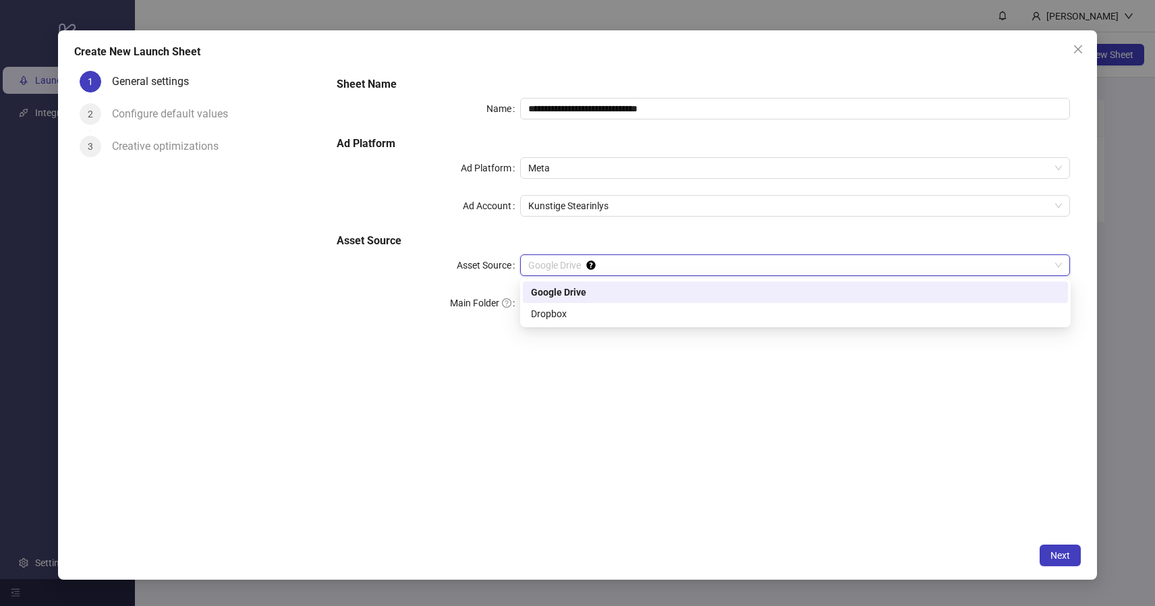
click at [608, 286] on div "Google Drive" at bounding box center [795, 292] width 529 height 15
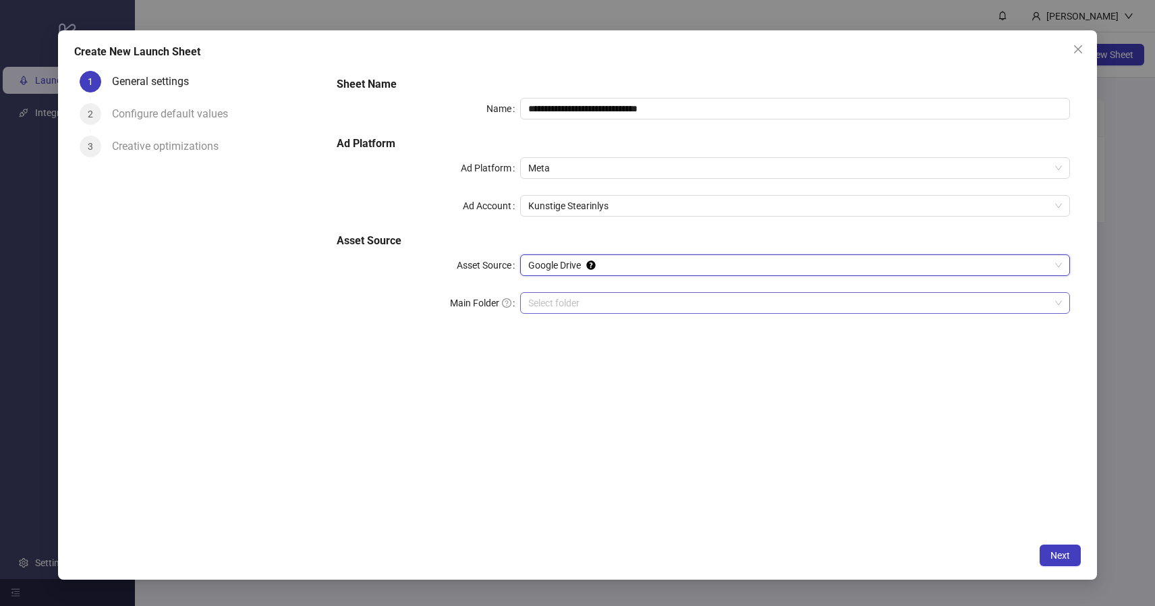
click at [607, 302] on input "Main Folder" at bounding box center [789, 303] width 522 height 20
click at [1075, 560] on button "Next" at bounding box center [1059, 555] width 41 height 22
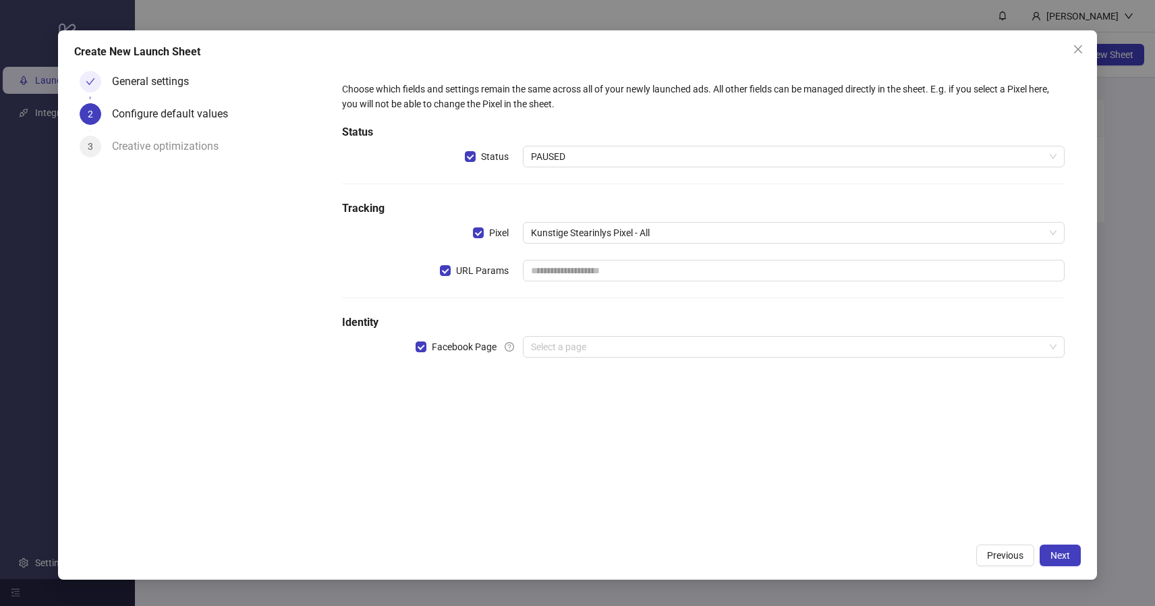
click at [662, 464] on div "Choose which fields and settings remain the same across all of your newly launc…" at bounding box center [703, 300] width 755 height 471
click at [656, 150] on span "PAUSED" at bounding box center [794, 156] width 526 height 20
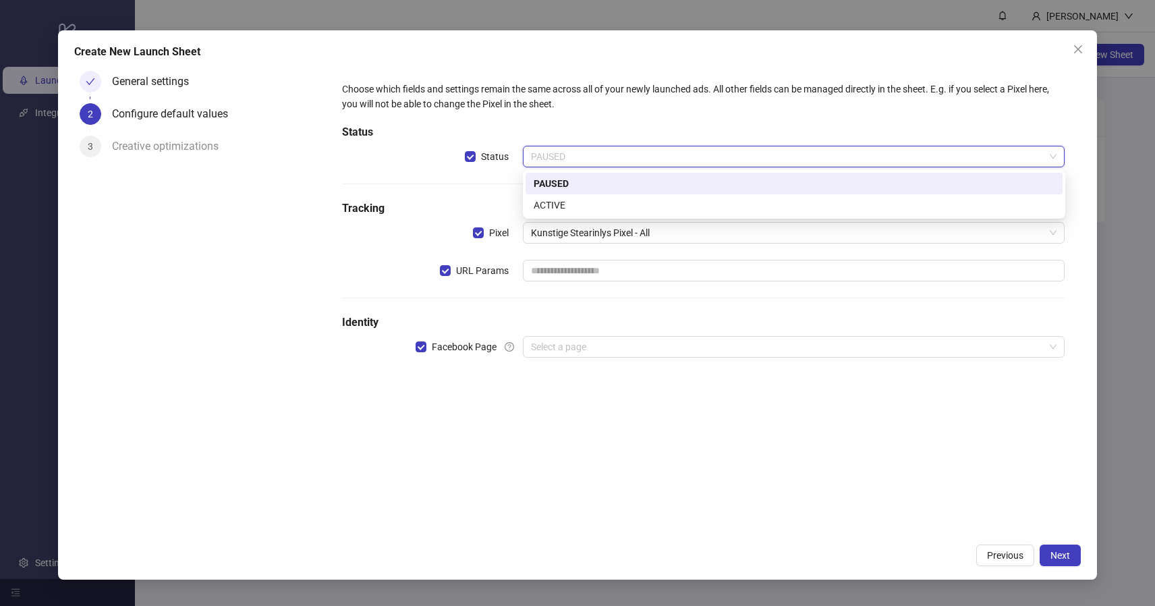
click at [644, 152] on span "PAUSED" at bounding box center [794, 156] width 526 height 20
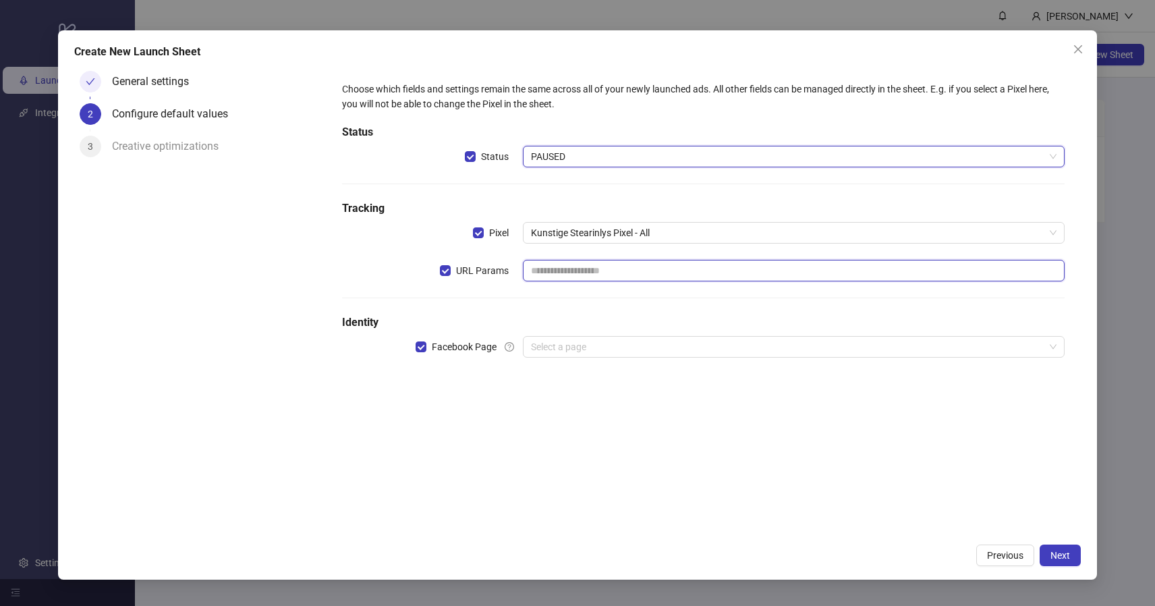
click at [581, 264] on input "text" at bounding box center [794, 271] width 542 height 22
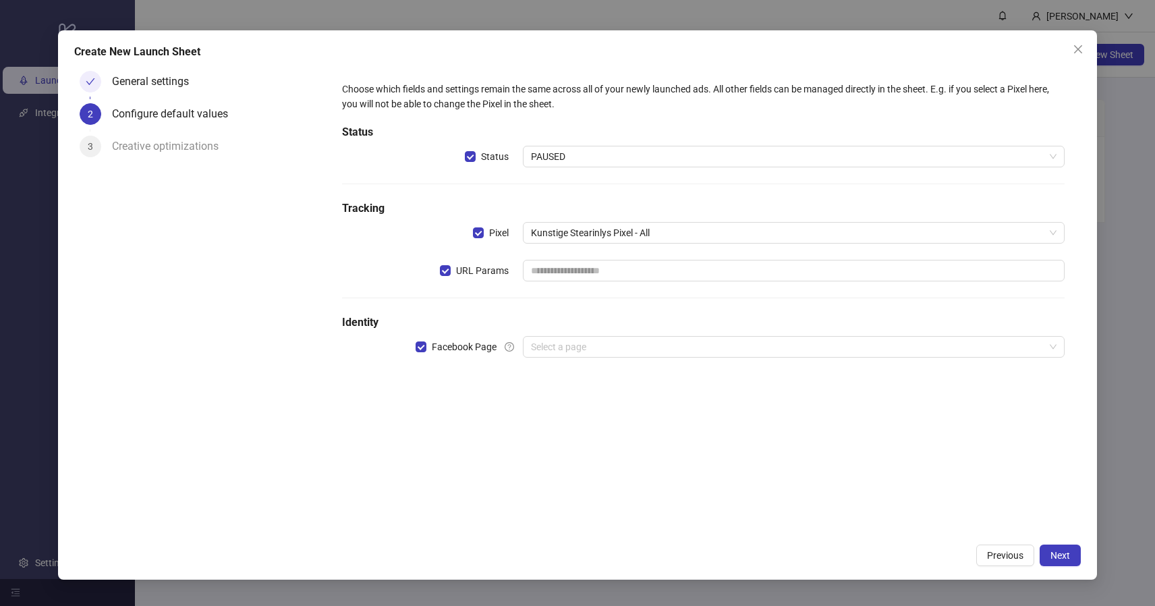
click at [567, 374] on div "Choose which fields and settings remain the same across all of your newly launc…" at bounding box center [704, 227] width 734 height 303
click at [571, 353] on input "search" at bounding box center [788, 347] width 514 height 20
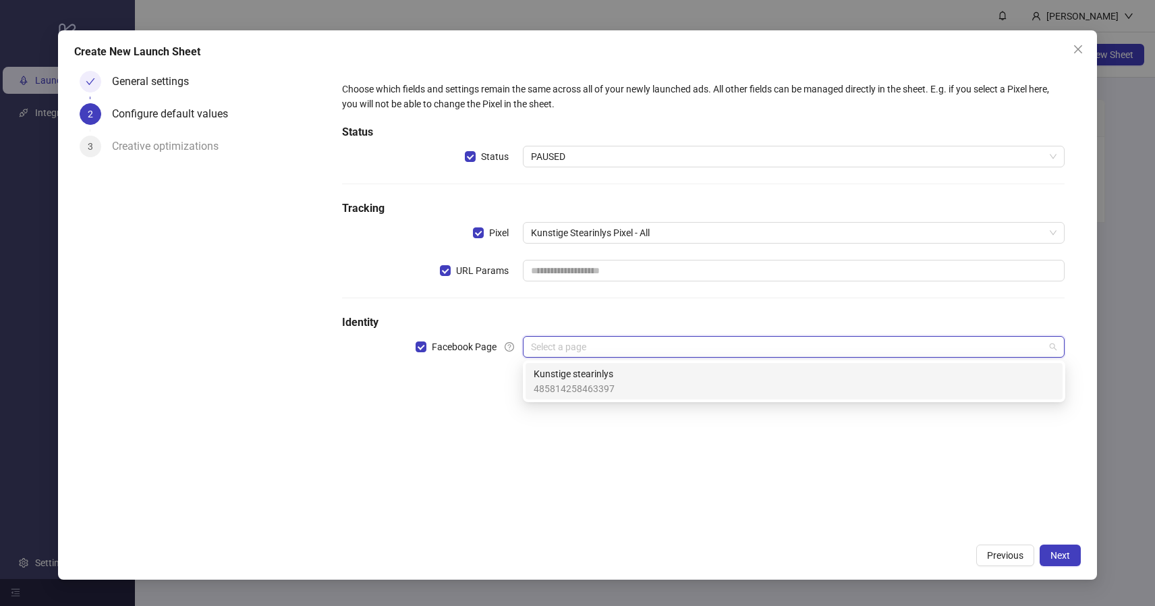
click at [575, 378] on span "Kunstige stearinlys" at bounding box center [574, 373] width 81 height 15
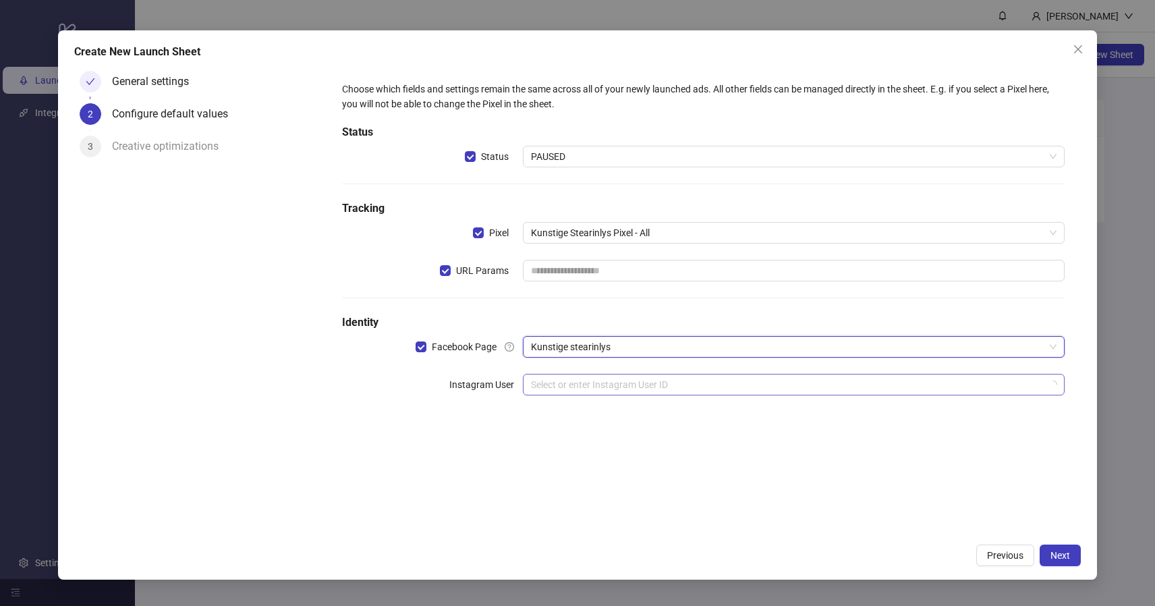
click at [637, 378] on input "search" at bounding box center [788, 384] width 514 height 20
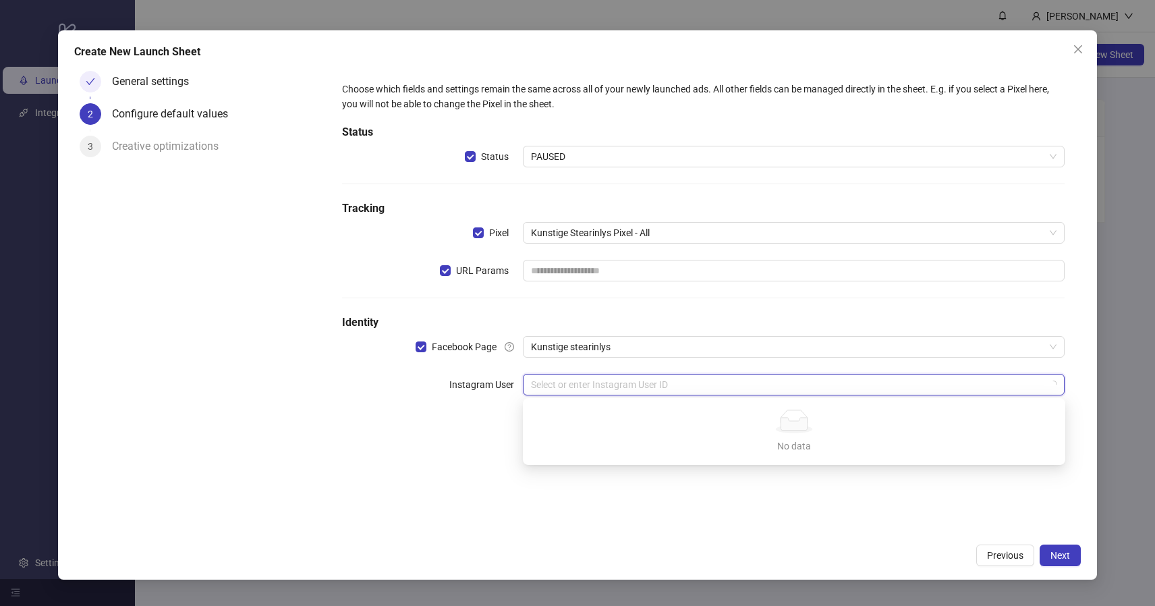
click at [626, 427] on div "No data" at bounding box center [794, 421] width 510 height 24
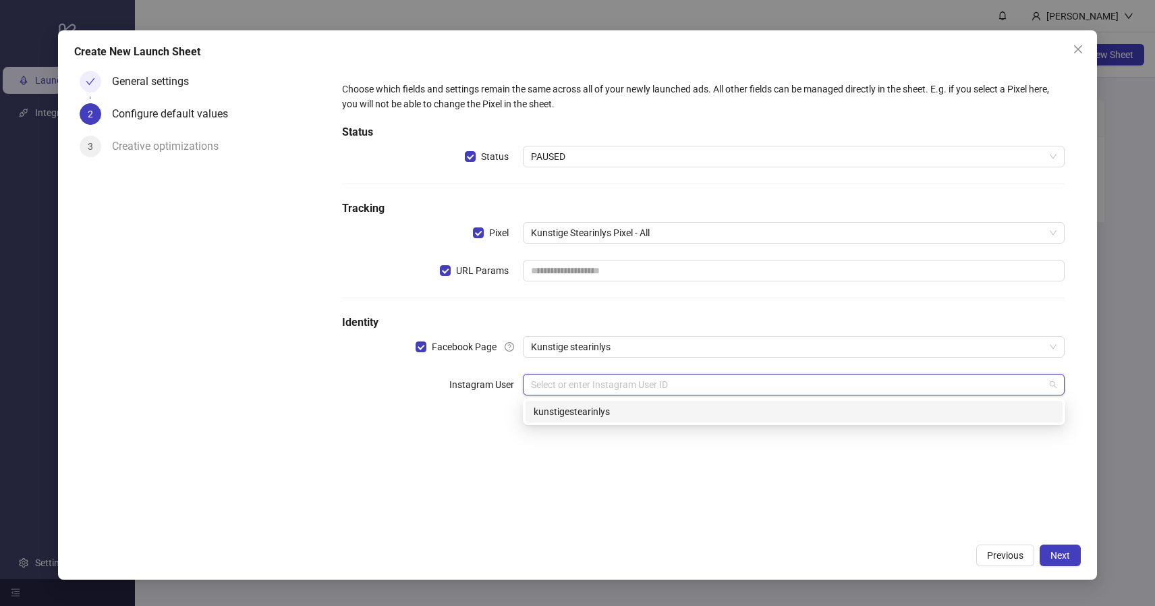
click at [645, 513] on div "Choose which fields and settings remain the same across all of your newly launc…" at bounding box center [703, 300] width 755 height 471
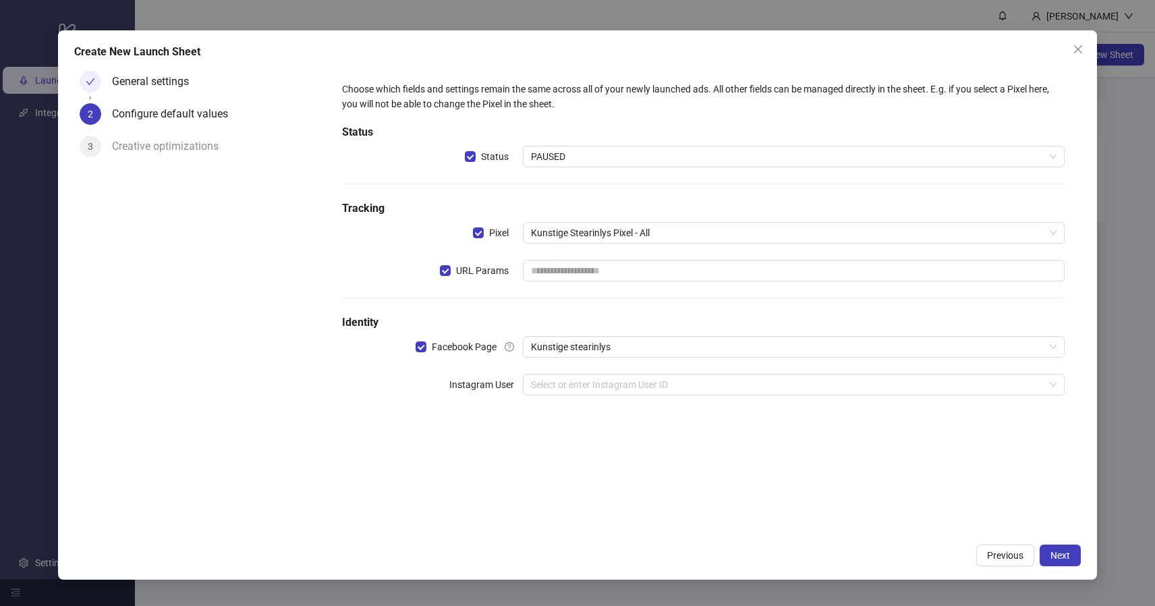
click at [641, 397] on div "Choose which fields and settings remain the same across all of your newly launc…" at bounding box center [704, 246] width 734 height 341
click at [641, 386] on input "search" at bounding box center [788, 384] width 514 height 20
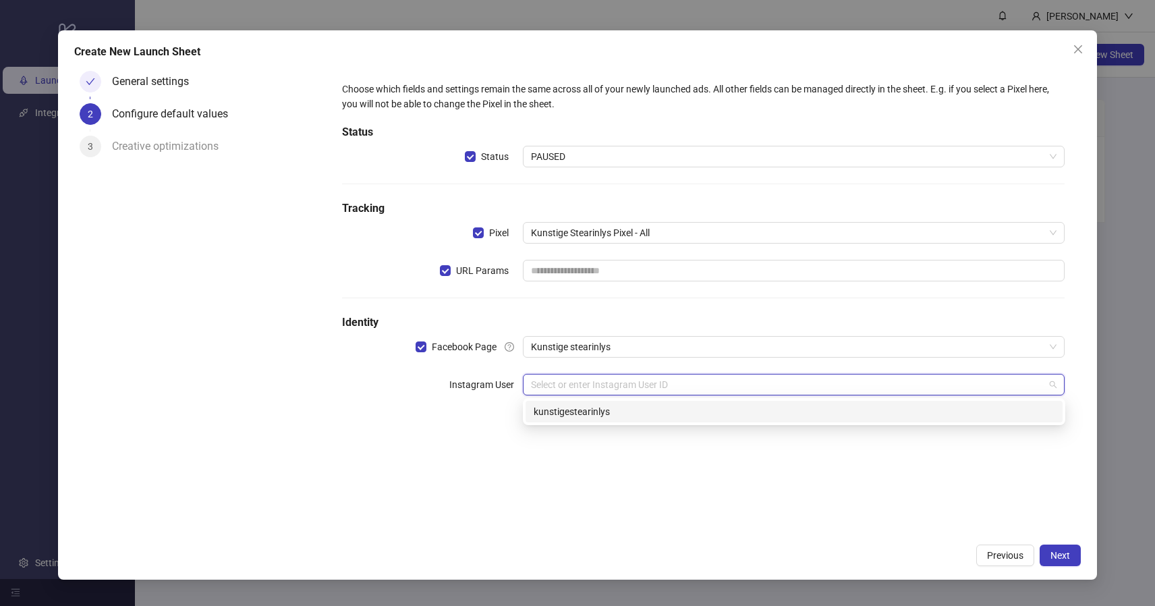
click at [641, 407] on div "kunstigestearinlys" at bounding box center [794, 411] width 521 height 15
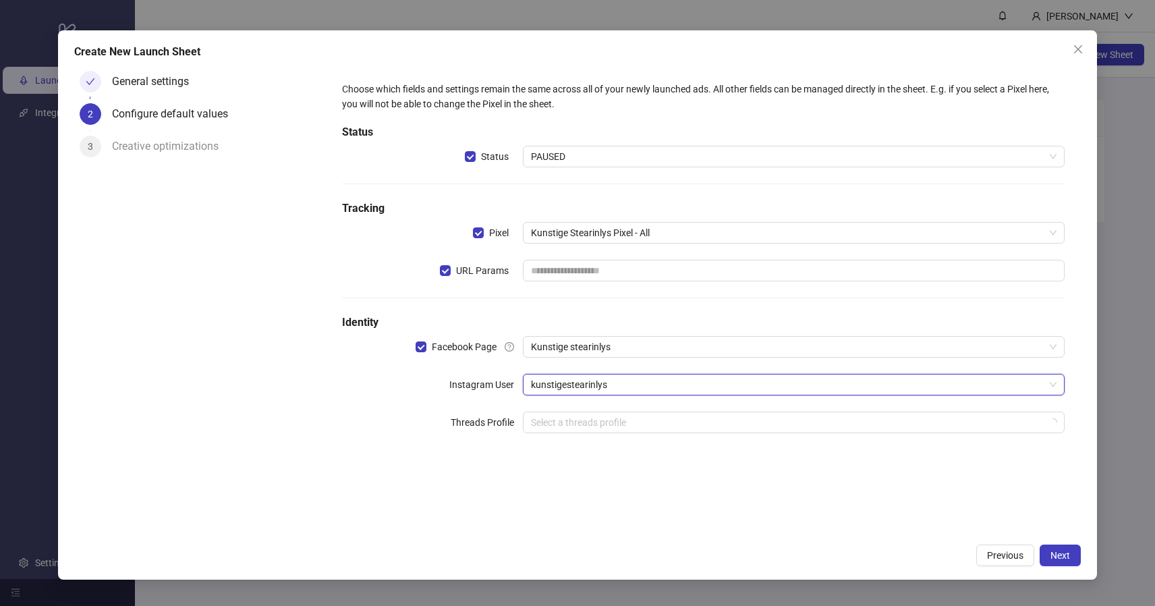
click at [668, 465] on form "Choose which fields and settings remain the same across all of your newly launc…" at bounding box center [703, 265] width 755 height 400
click at [666, 426] on input "search" at bounding box center [788, 422] width 514 height 20
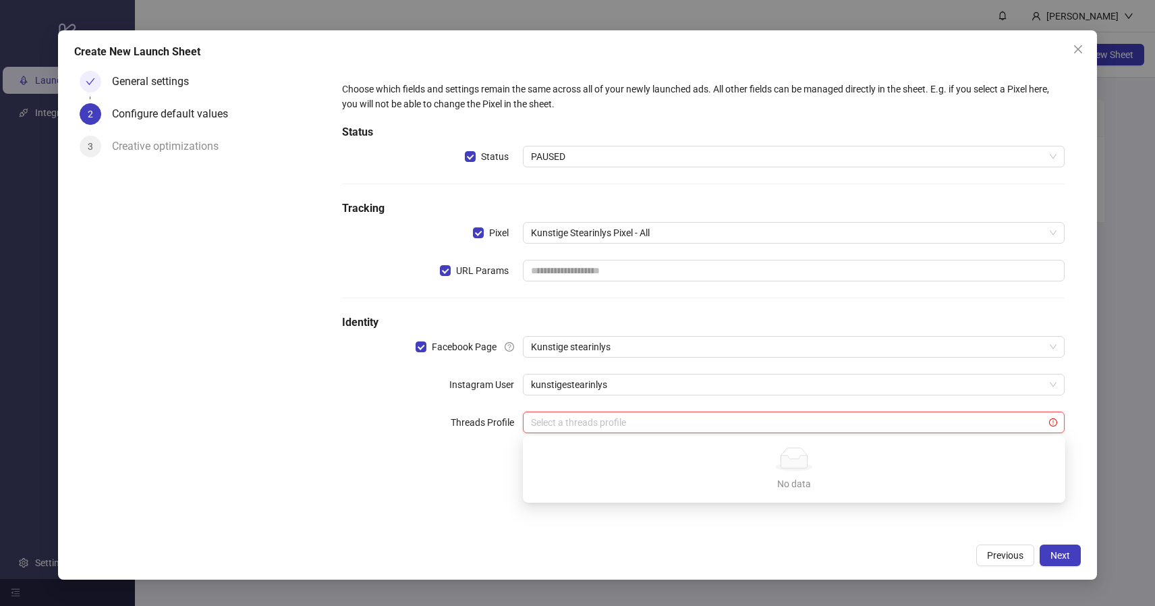
click at [672, 496] on div "No data No data" at bounding box center [793, 468] width 537 height 61
click at [673, 517] on div "Choose which fields and settings remain the same across all of your newly launc…" at bounding box center [703, 300] width 755 height 471
click at [981, 512] on div "Choose which fields and settings remain the same across all of your newly launc…" at bounding box center [703, 300] width 755 height 471
click at [1062, 556] on span "Next" at bounding box center [1060, 555] width 20 height 11
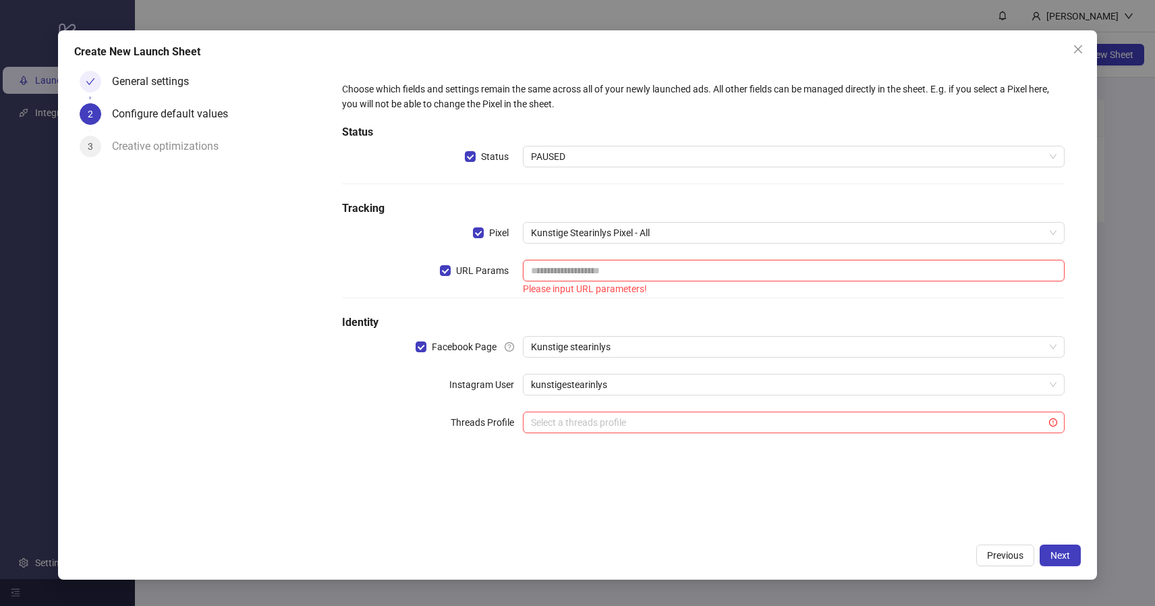
click at [660, 277] on input "text" at bounding box center [794, 271] width 542 height 22
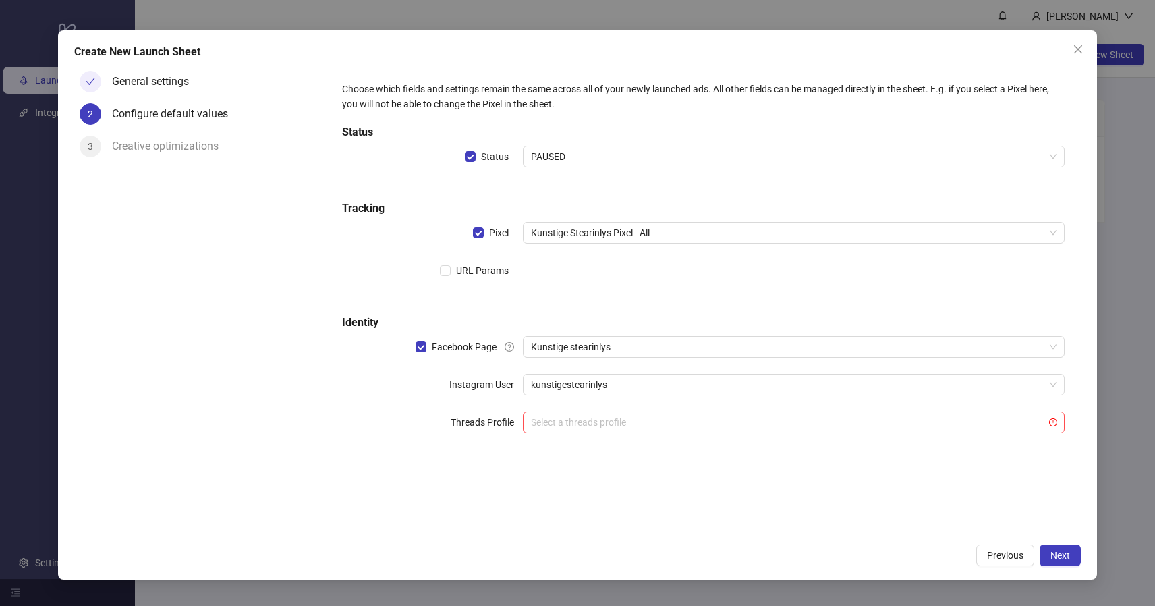
click at [916, 498] on div "Choose which fields and settings remain the same across all of your newly launc…" at bounding box center [703, 300] width 755 height 471
click at [1064, 559] on span "Next" at bounding box center [1060, 555] width 20 height 11
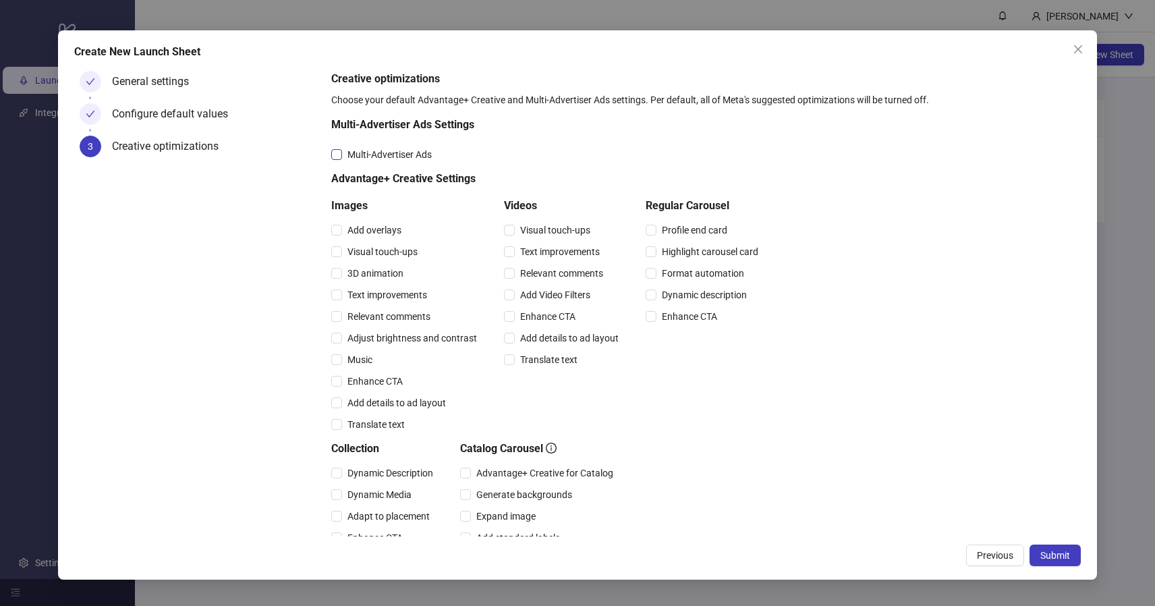
click at [343, 157] on span "Multi-Advertiser Ads" at bounding box center [389, 154] width 95 height 15
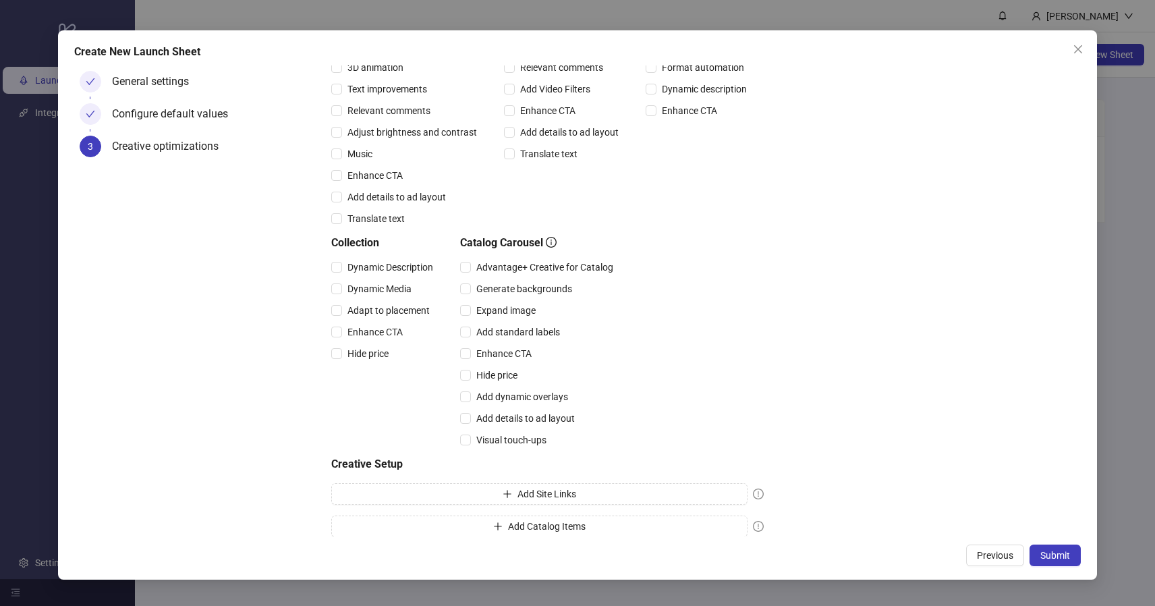
scroll to position [217, 0]
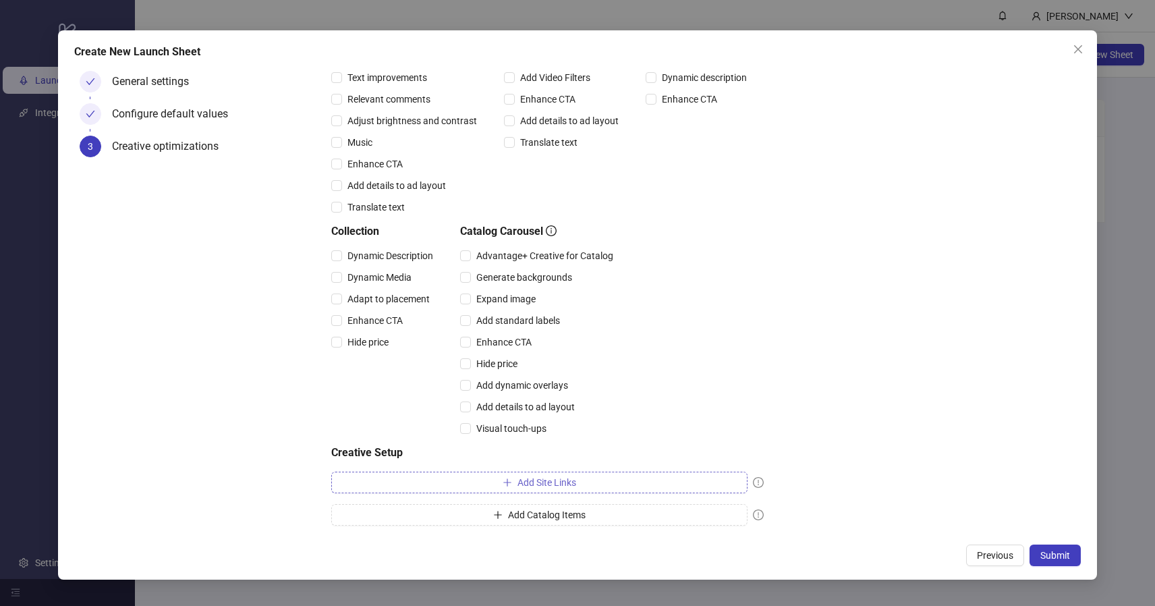
click at [531, 484] on span "Add Site Links" at bounding box center [546, 482] width 59 height 11
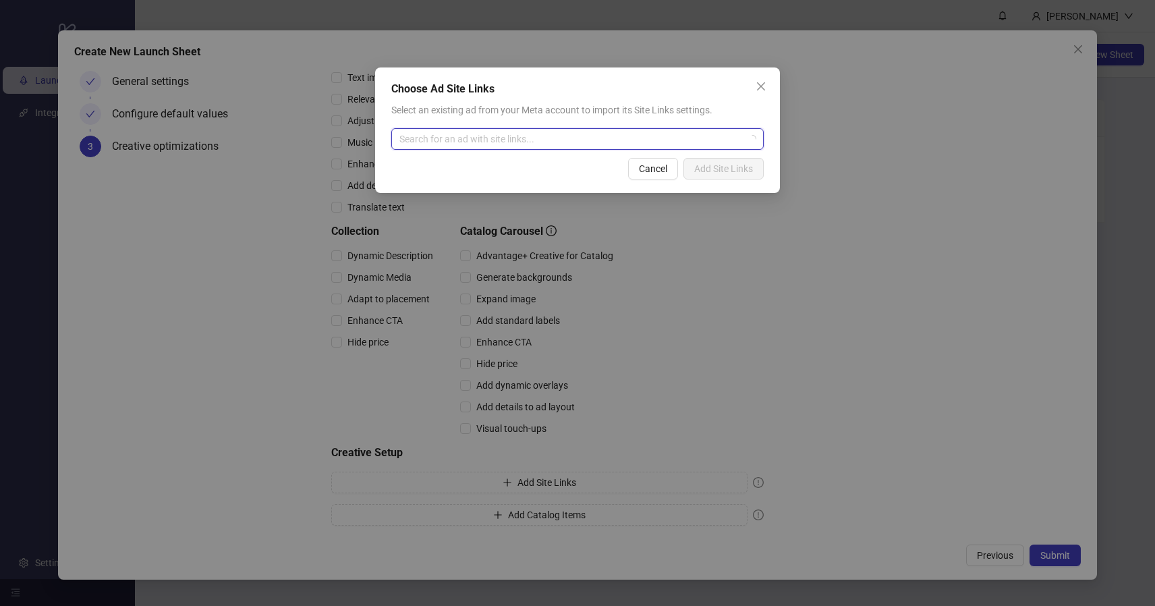
click at [643, 148] on input "search" at bounding box center [571, 139] width 344 height 20
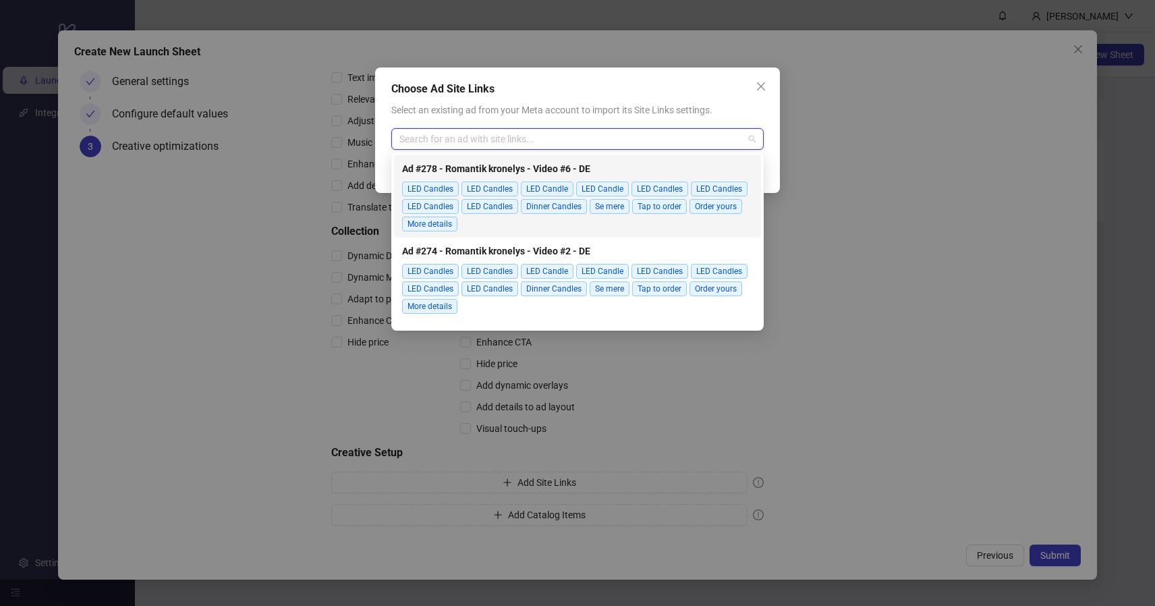
click at [438, 188] on span "LED Candles" at bounding box center [430, 188] width 57 height 15
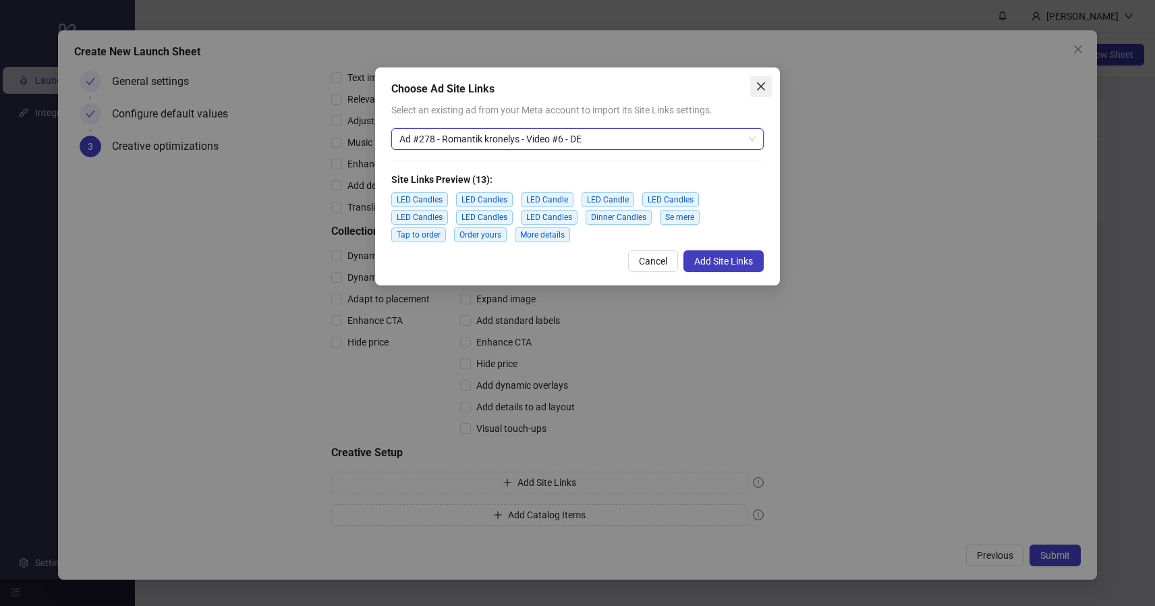
click at [764, 83] on icon "close" at bounding box center [761, 86] width 8 height 8
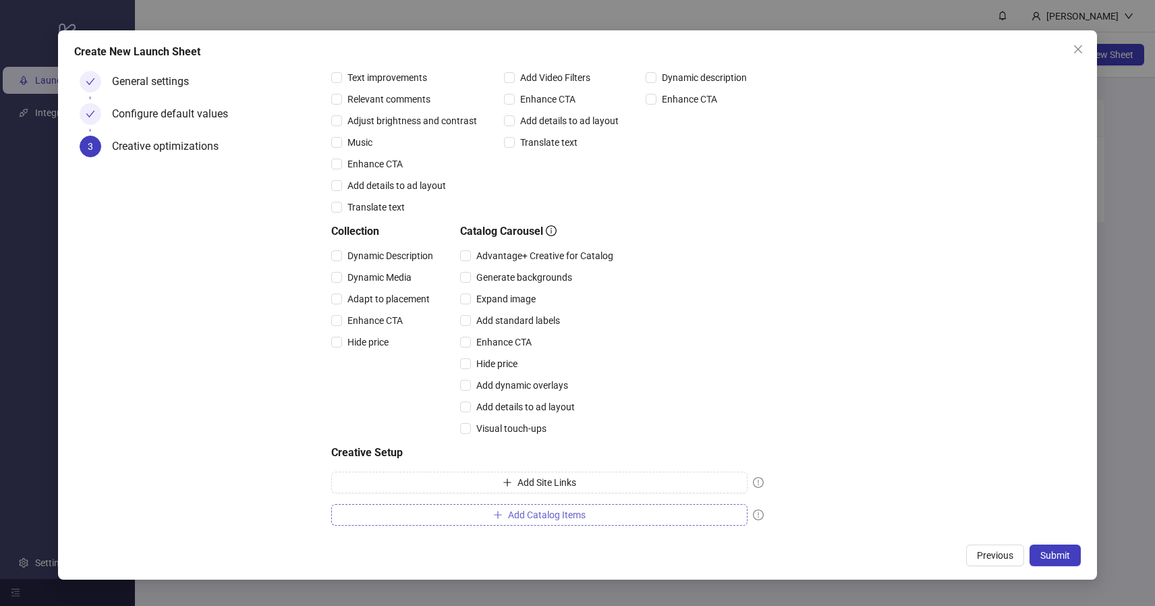
click at [537, 522] on button "Add Catalog Items" at bounding box center [539, 515] width 416 height 22
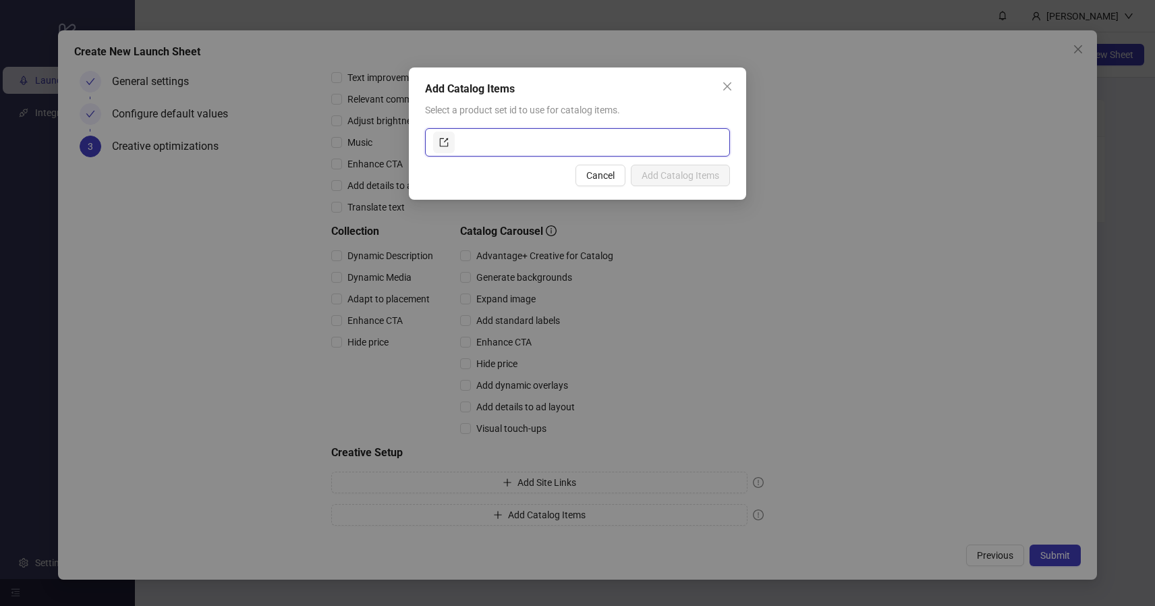
click at [500, 141] on input "text" at bounding box center [589, 143] width 264 height 22
click at [443, 141] on icon "export" at bounding box center [443, 142] width 9 height 9
click at [608, 182] on button "Cancel" at bounding box center [600, 176] width 50 height 22
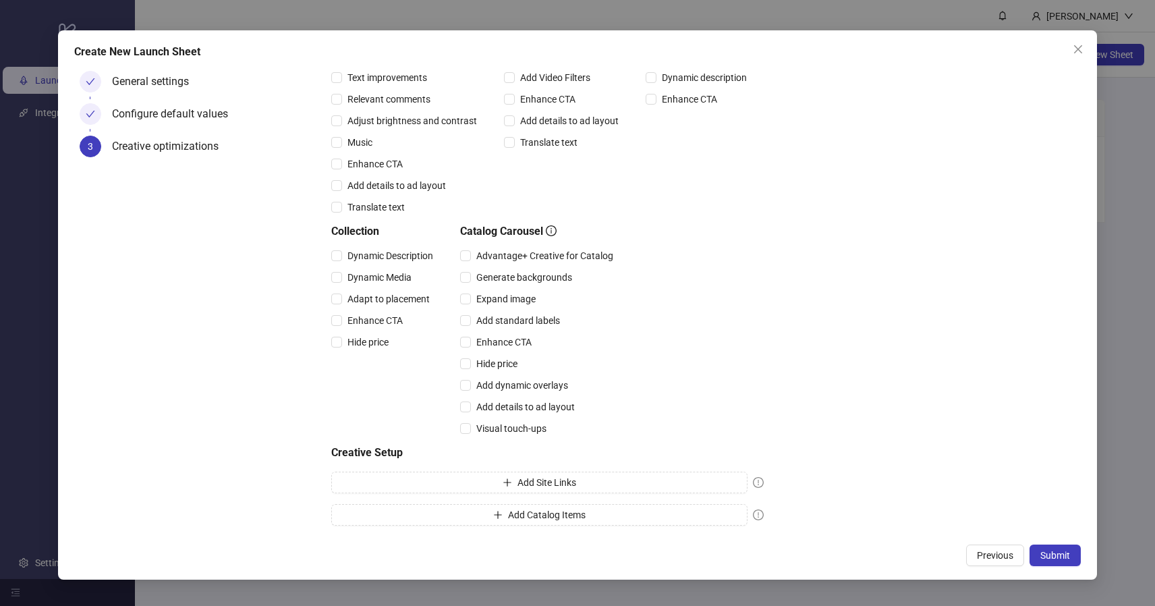
click at [900, 447] on div "Creative optimizations Choose your default Advantage+ Creative and Multi-Advert…" at bounding box center [703, 192] width 745 height 677
click at [1052, 548] on button "Submit" at bounding box center [1054, 555] width 51 height 22
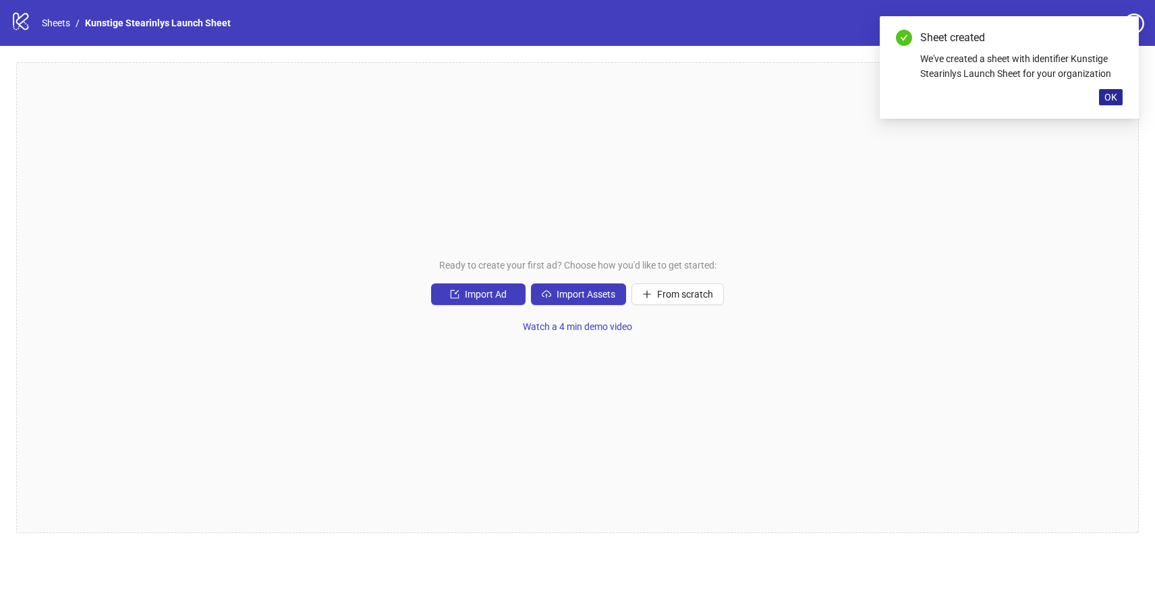
click at [1101, 92] on button "OK" at bounding box center [1111, 97] width 24 height 16
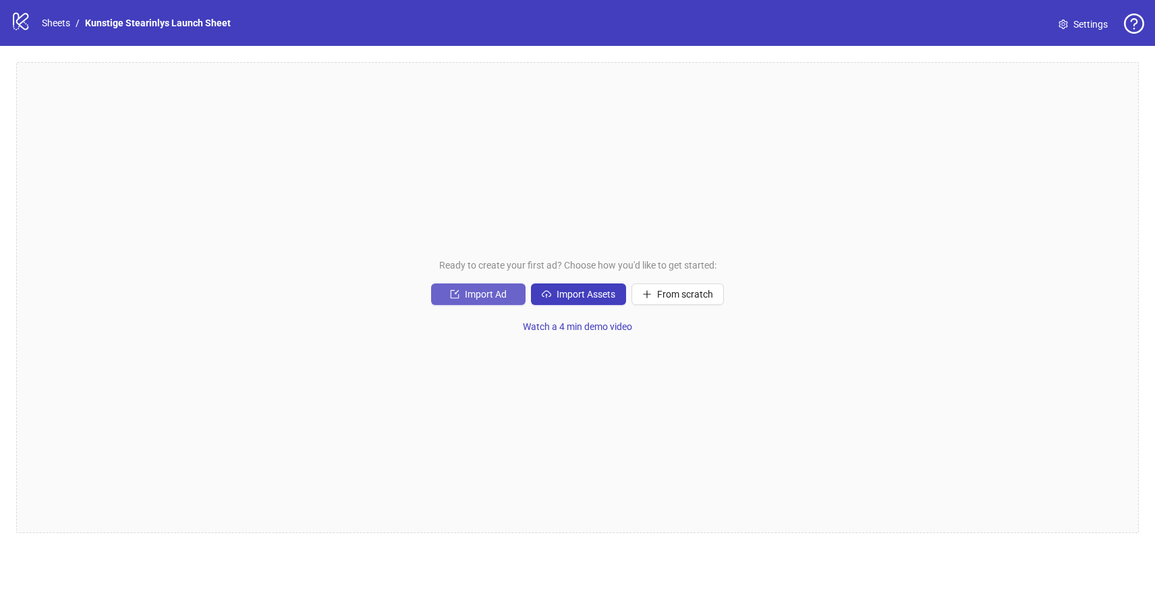
click at [485, 299] on span "Import Ad" at bounding box center [486, 294] width 42 height 11
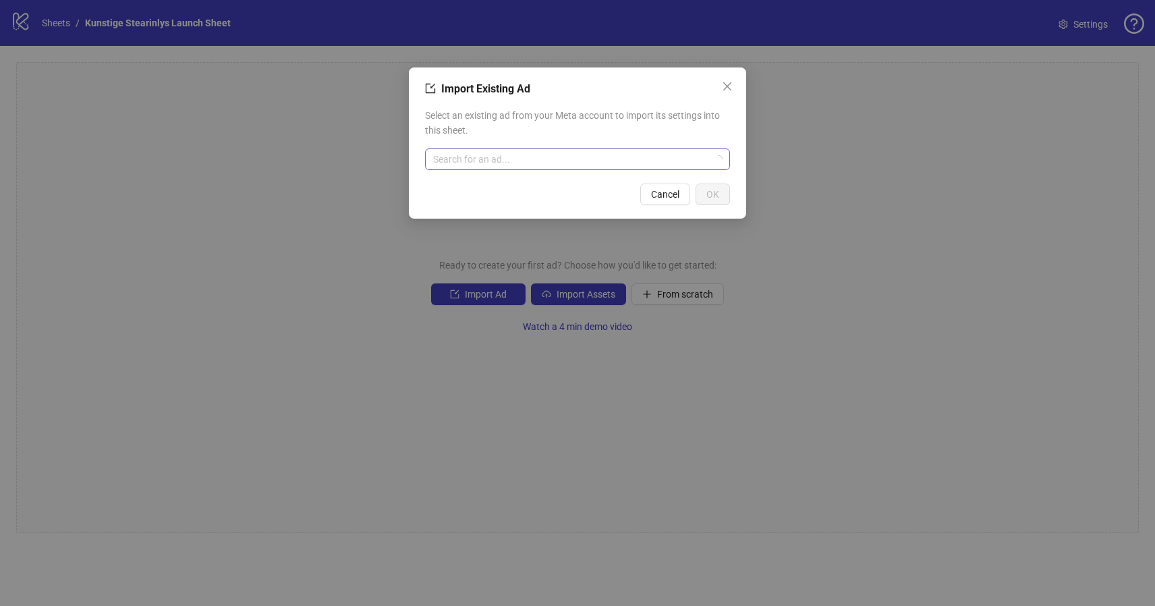
click at [561, 162] on input "search" at bounding box center [571, 159] width 277 height 20
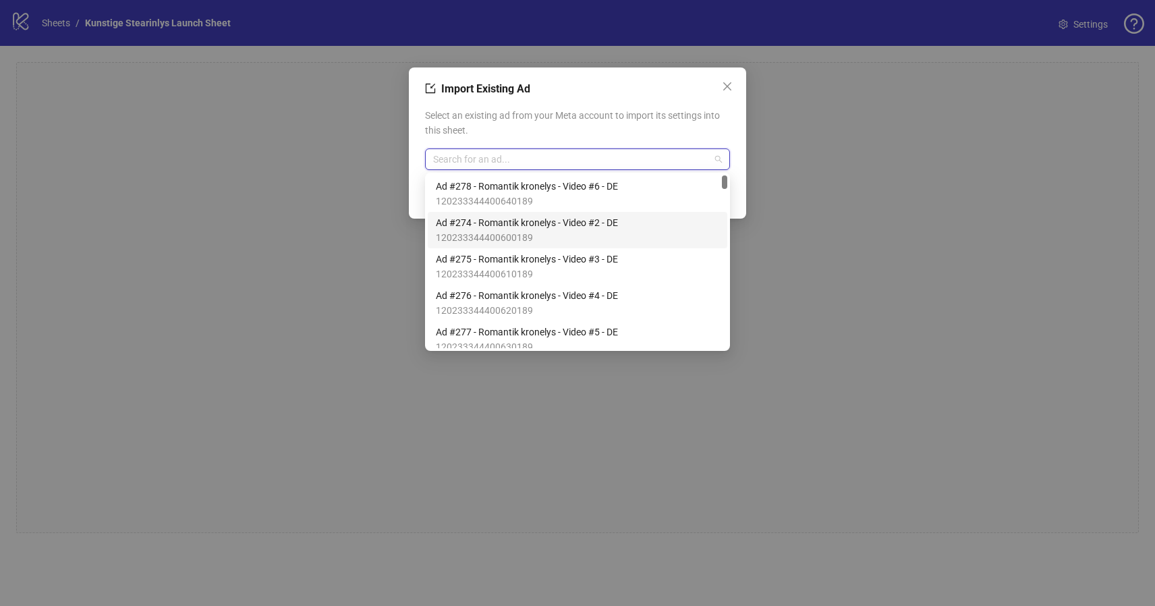
click at [559, 231] on span "120233344400600189" at bounding box center [527, 237] width 182 height 15
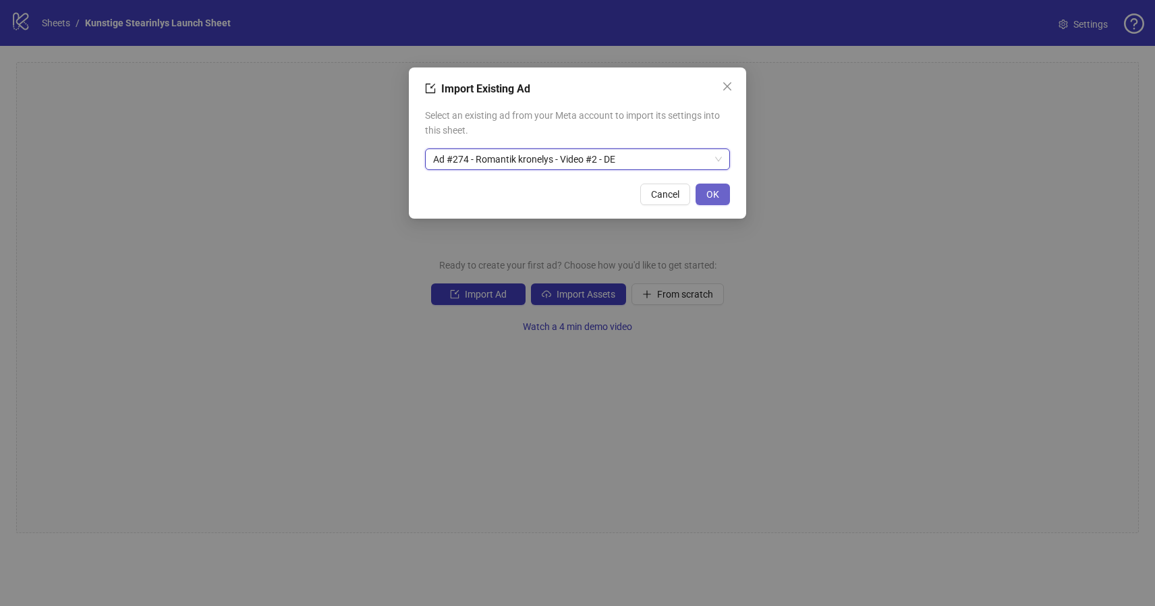
click at [700, 195] on button "OK" at bounding box center [712, 194] width 34 height 22
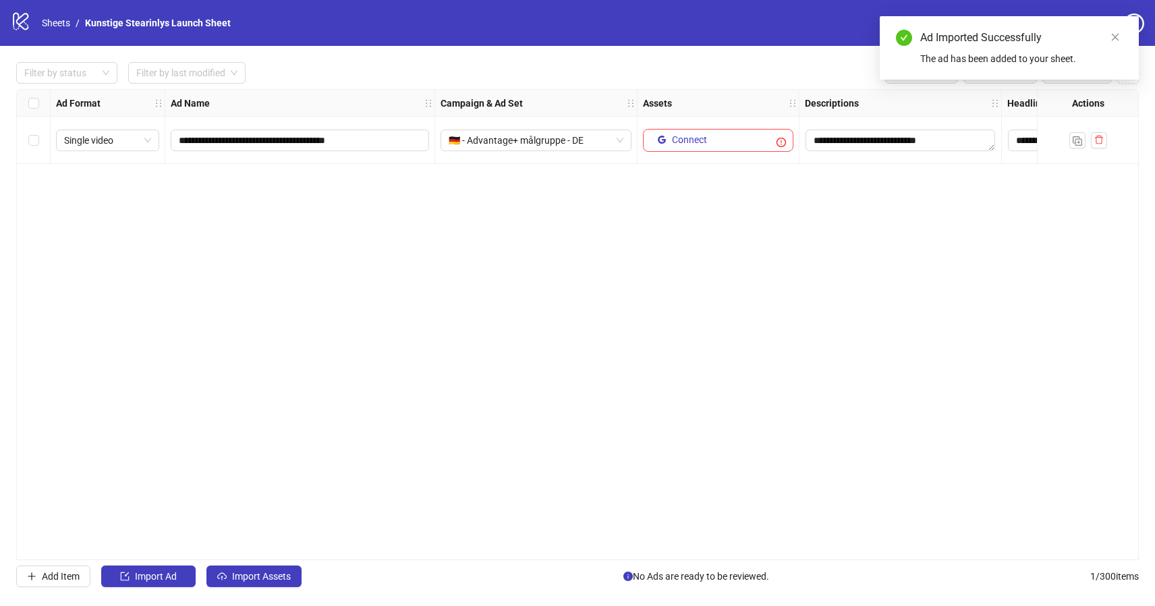
click at [724, 136] on div "To pick up a draggable item, press the space bar. While dragging, use the arrow…" at bounding box center [718, 140] width 150 height 23
click at [735, 148] on div "To pick up a draggable item, press the space bar. While dragging, use the arrow…" at bounding box center [718, 140] width 150 height 23
click at [845, 143] on textarea "**********" at bounding box center [900, 140] width 190 height 22
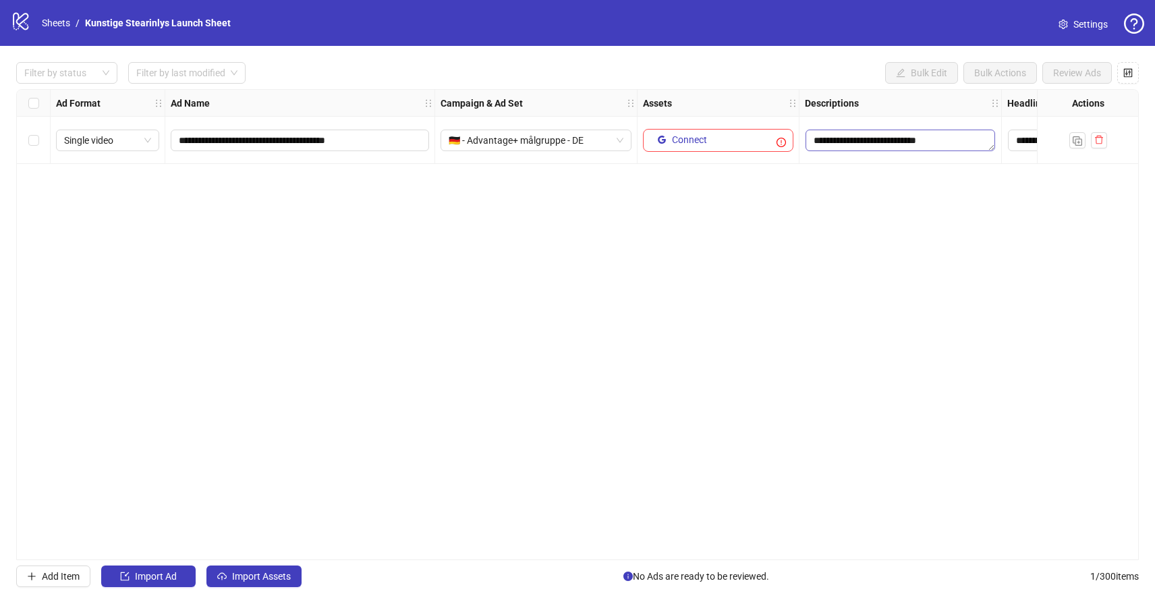
click at [845, 143] on textarea "**********" at bounding box center [900, 140] width 190 height 22
click at [722, 239] on div "**********" at bounding box center [577, 324] width 1122 height 471
click at [1099, 143] on icon "delete" at bounding box center [1098, 139] width 9 height 9
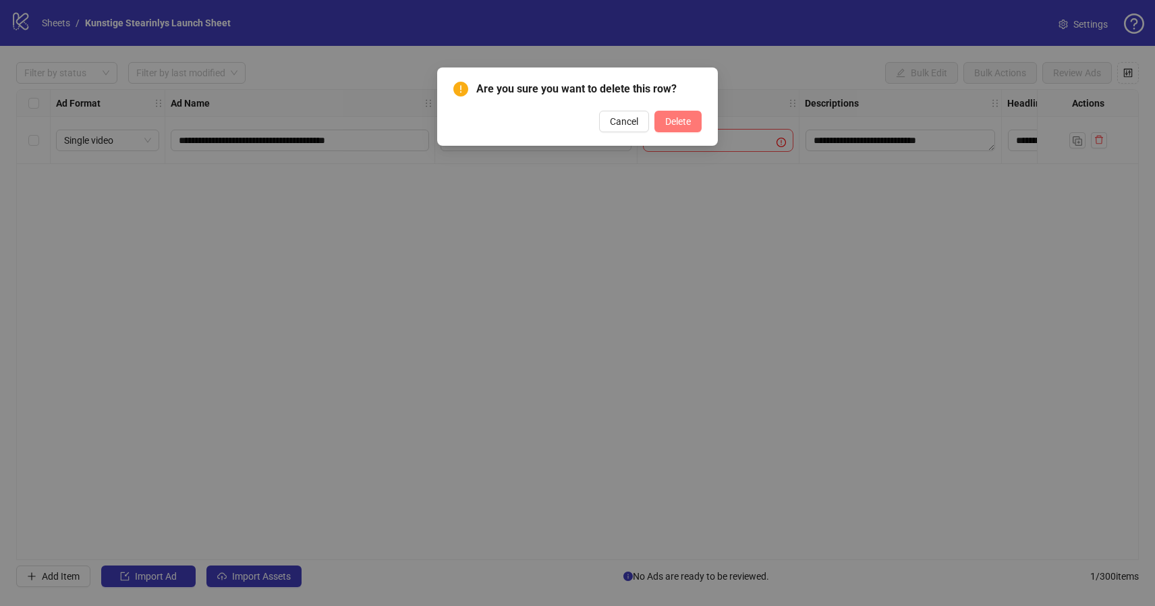
click at [668, 120] on span "Delete" at bounding box center [678, 121] width 26 height 11
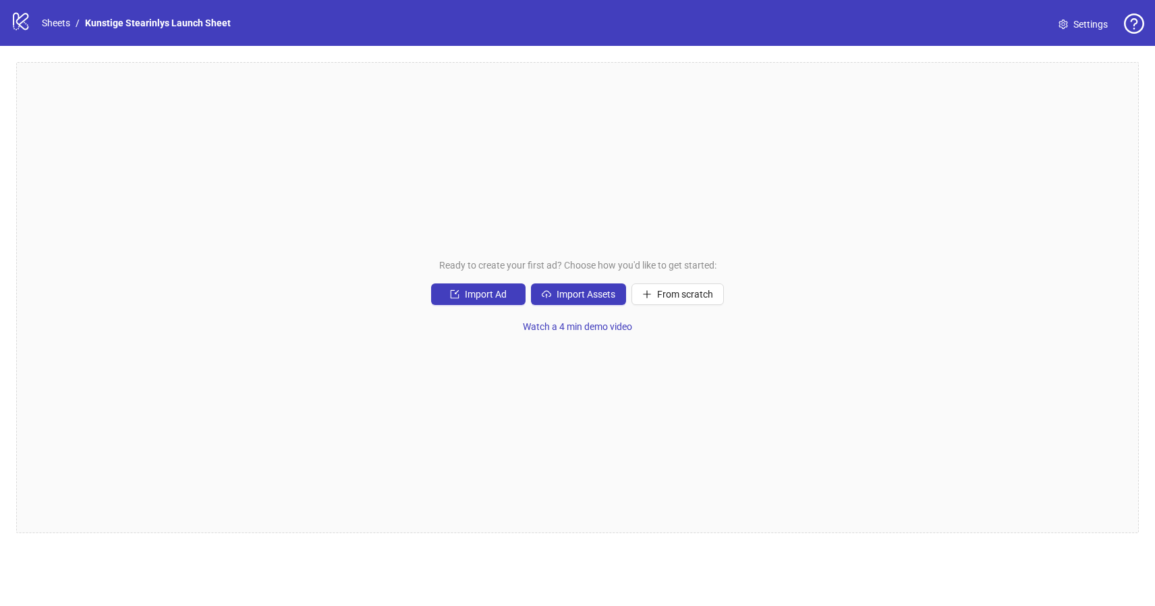
click at [37, 22] on nav "Sheets / Kunstige Stearinlys Launch Sheet" at bounding box center [136, 23] width 200 height 15
click at [47, 22] on link "Sheets" at bounding box center [56, 23] width 34 height 15
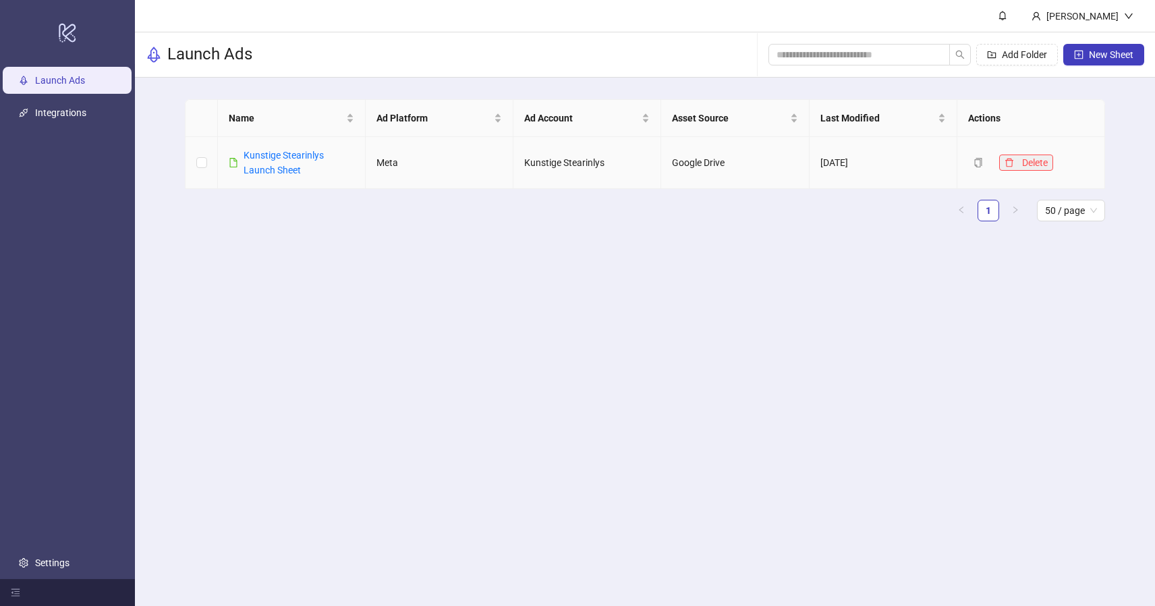
click at [1013, 161] on button "Delete" at bounding box center [1026, 162] width 54 height 16
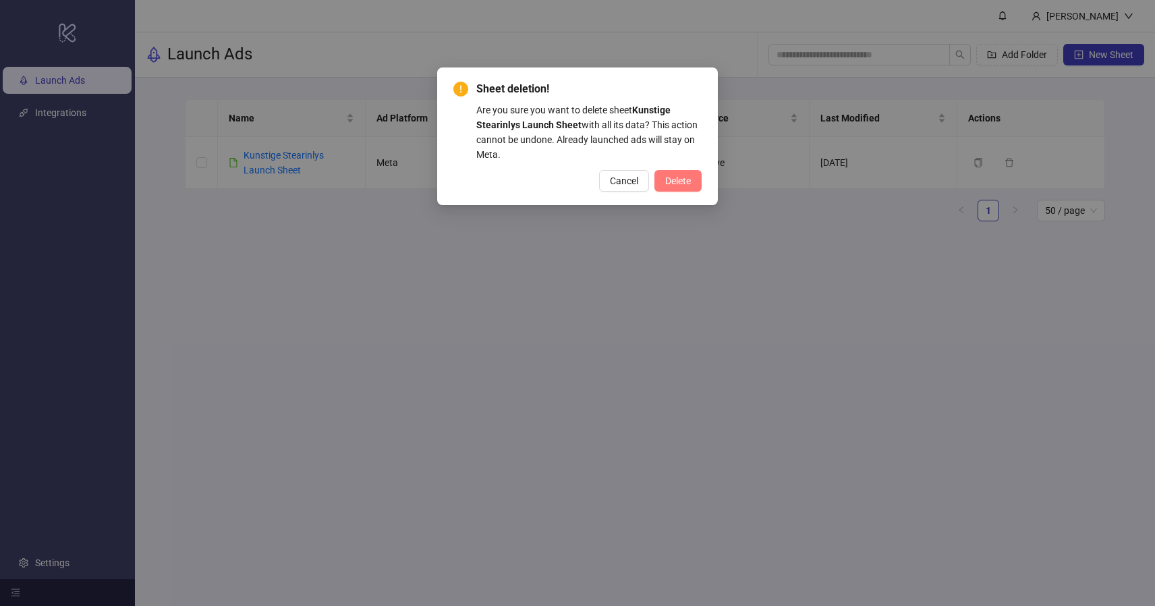
click at [669, 182] on span "Delete" at bounding box center [678, 180] width 26 height 11
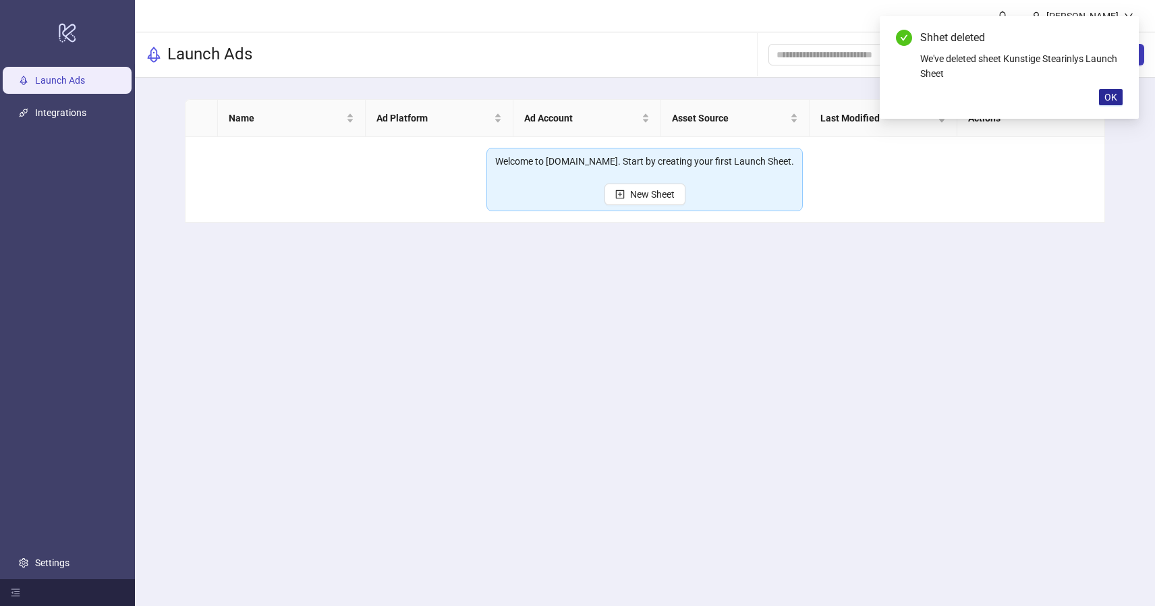
click at [1109, 94] on span "OK" at bounding box center [1110, 97] width 13 height 11
